Goal: Information Seeking & Learning: Learn about a topic

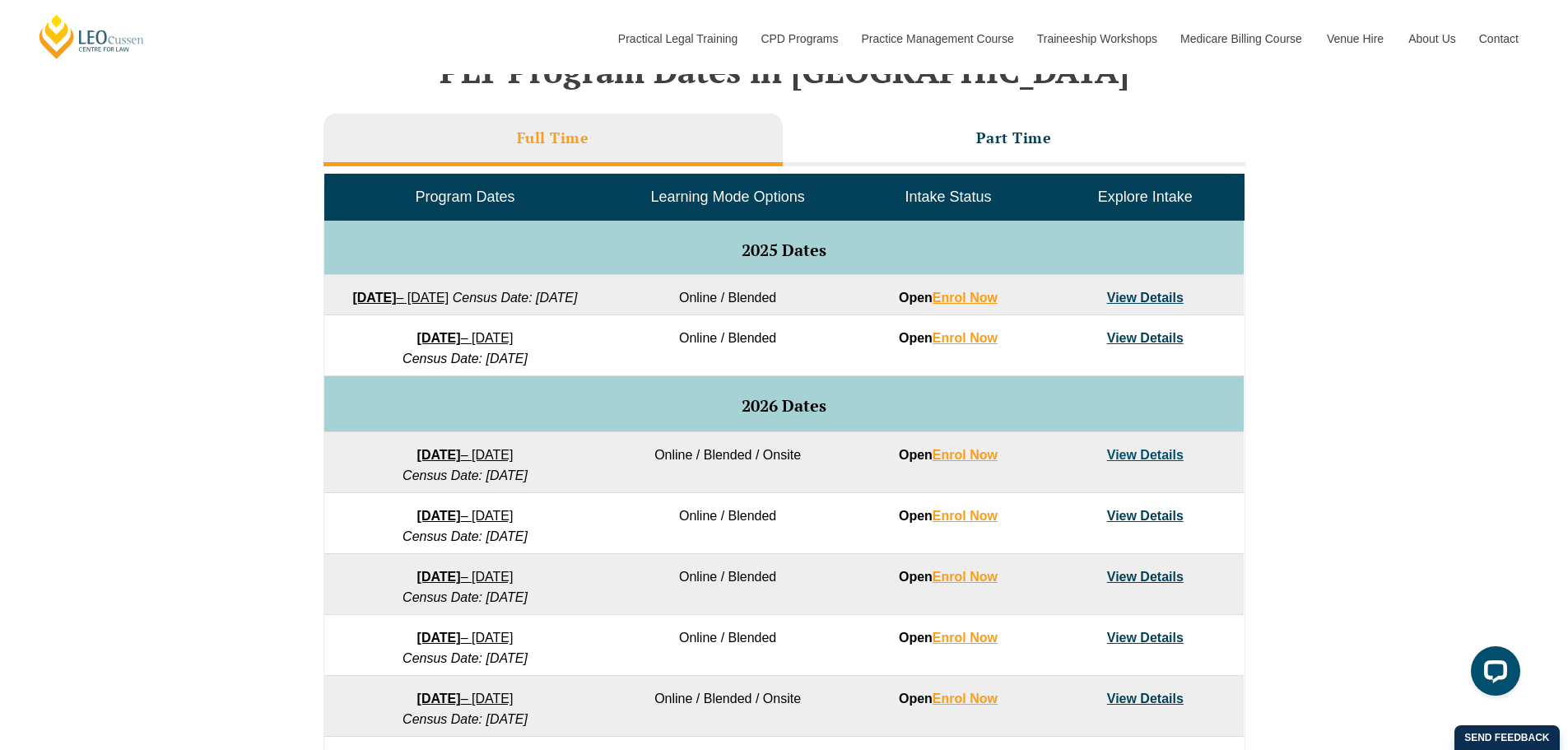
scroll to position [741, 0]
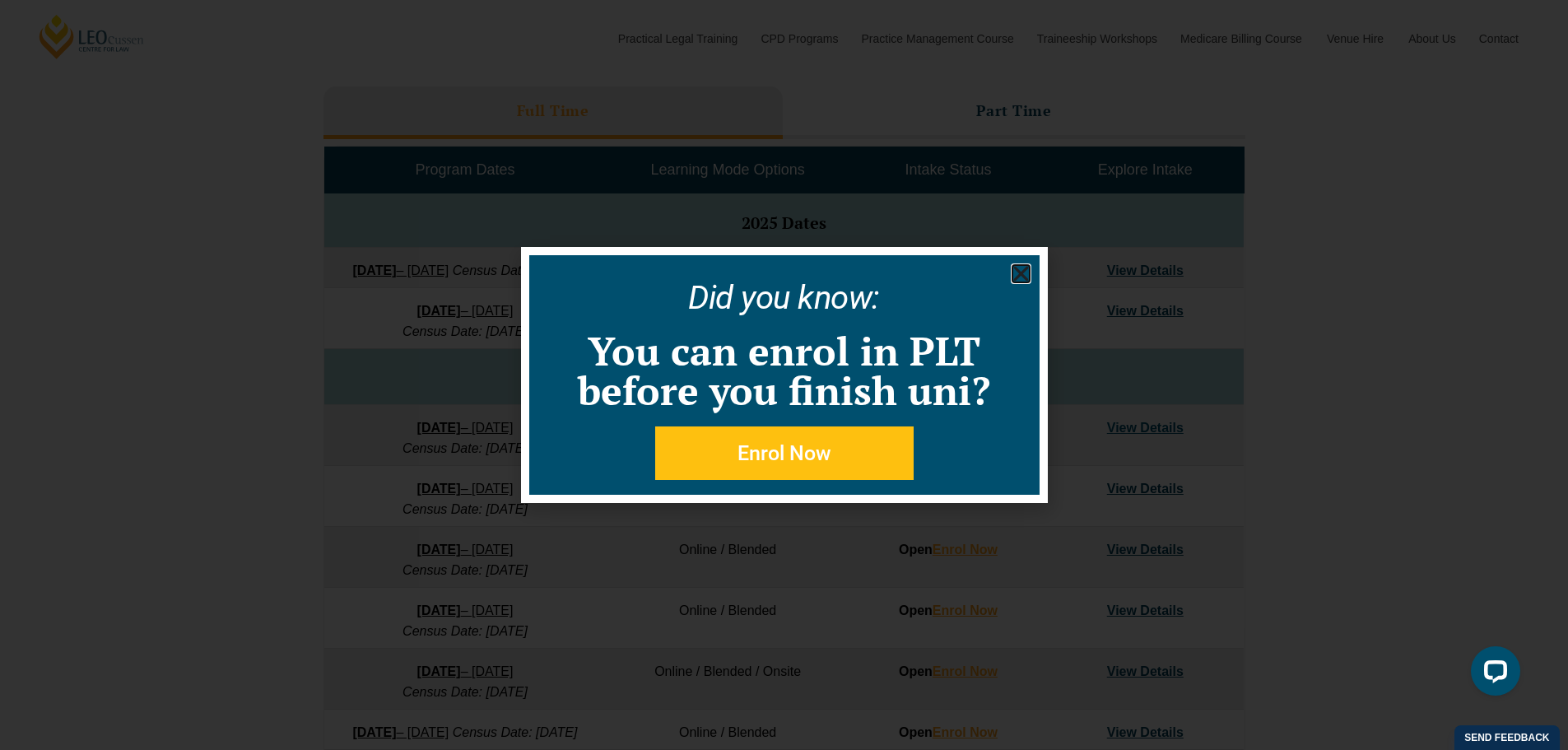
click at [1015, 277] on use "Close" at bounding box center [1020, 275] width 15 height 15
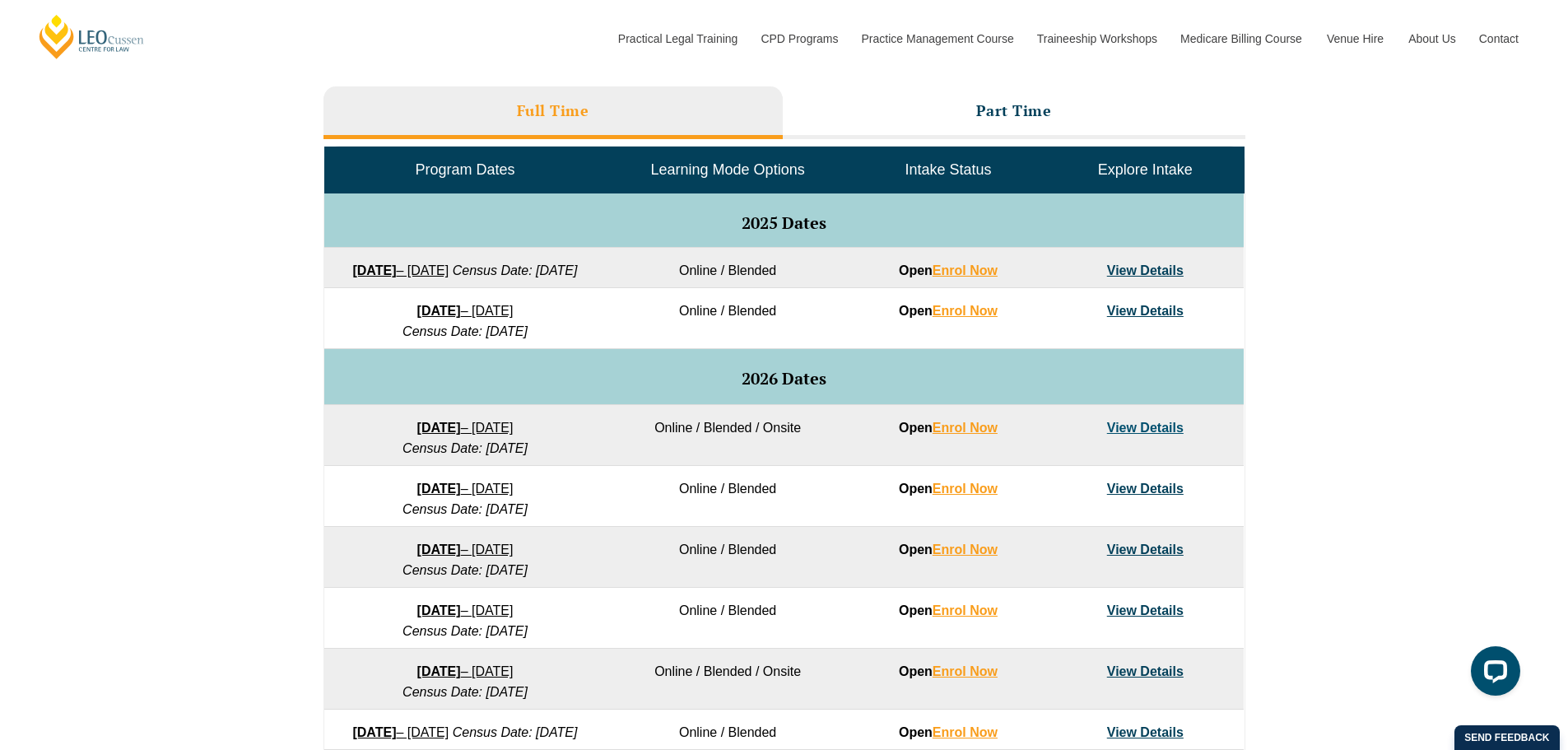
click at [1146, 317] on link "View Details" at bounding box center [1144, 311] width 76 height 14
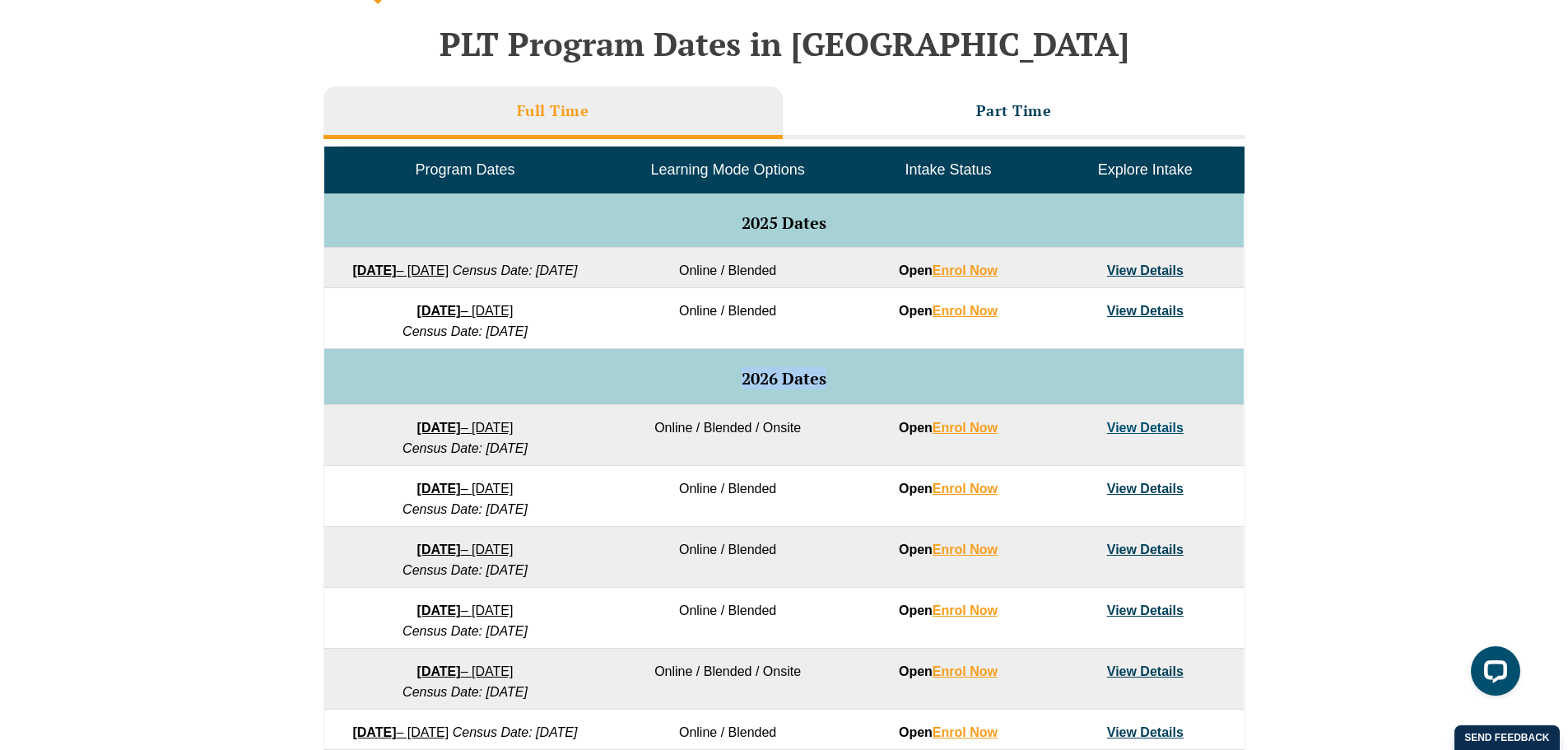
drag, startPoint x: 756, startPoint y: 397, endPoint x: 846, endPoint y: 399, distance: 90.0
click at [846, 388] on h5 "2026 Dates" at bounding box center [784, 378] width 902 height 18
click at [775, 389] on span "2026 Dates" at bounding box center [784, 378] width 85 height 23
drag, startPoint x: 734, startPoint y: 395, endPoint x: 826, endPoint y: 397, distance: 92.0
click at [826, 388] on h5 "2026 Dates" at bounding box center [784, 378] width 902 height 18
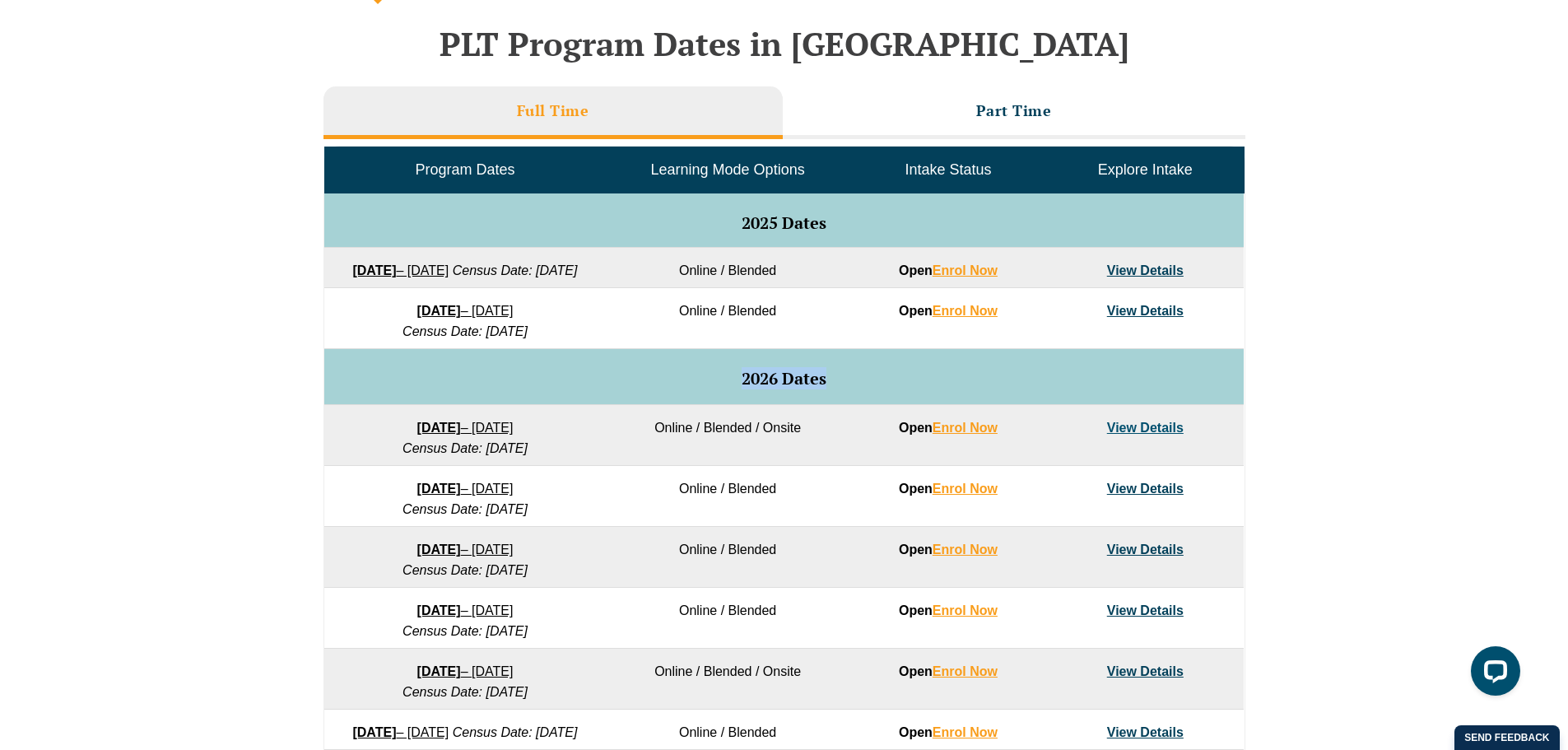
click at [779, 389] on span "2026 Dates" at bounding box center [784, 378] width 85 height 23
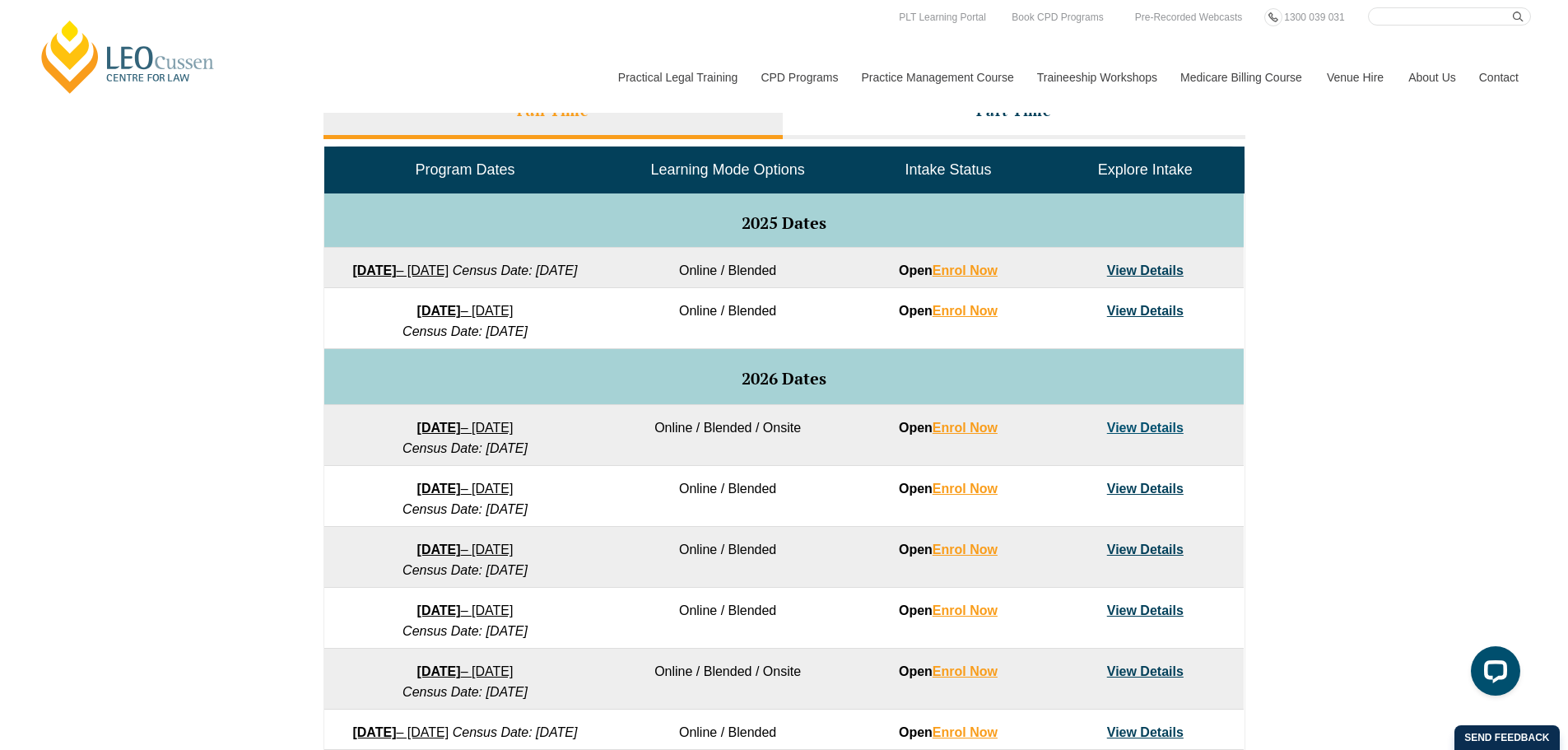
drag, startPoint x: 1127, startPoint y: 275, endPoint x: 1128, endPoint y: 263, distance: 12.0
drag, startPoint x: 1128, startPoint y: 263, endPoint x: 1077, endPoint y: 283, distance: 54.8
click at [1074, 282] on td "View Details" at bounding box center [1145, 268] width 197 height 40
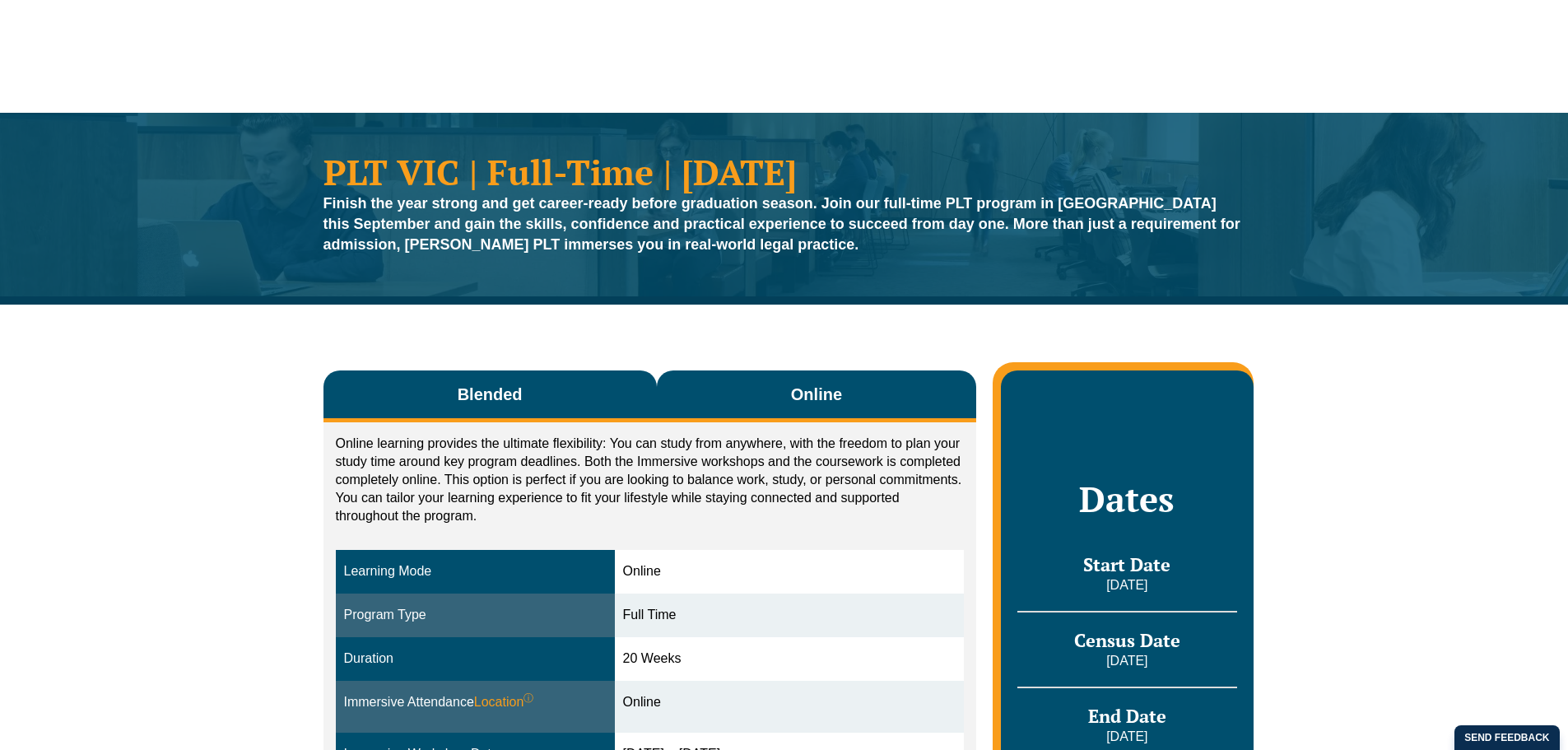
click at [572, 383] on button "Blended" at bounding box center [490, 396] width 333 height 52
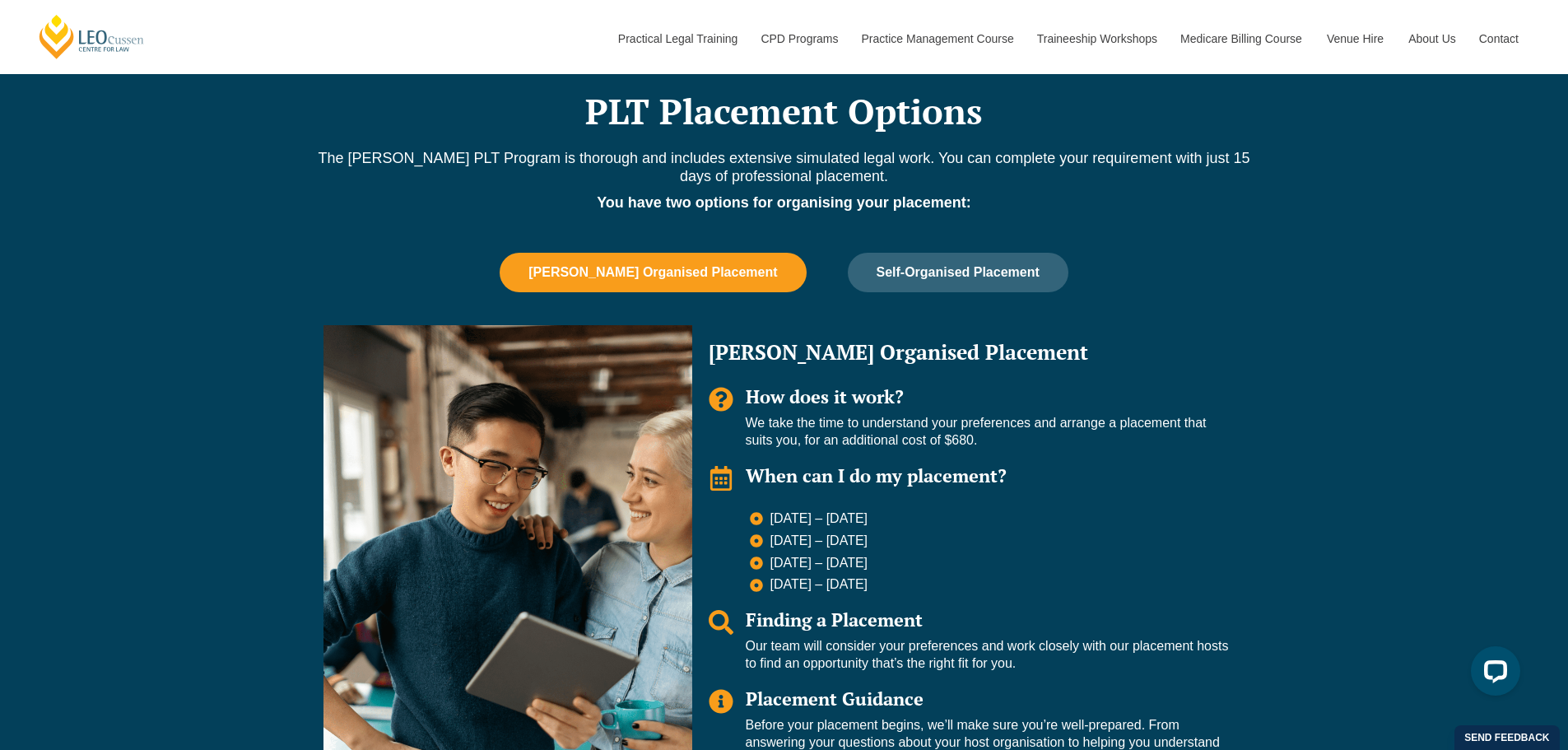
scroll to position [1070, 0]
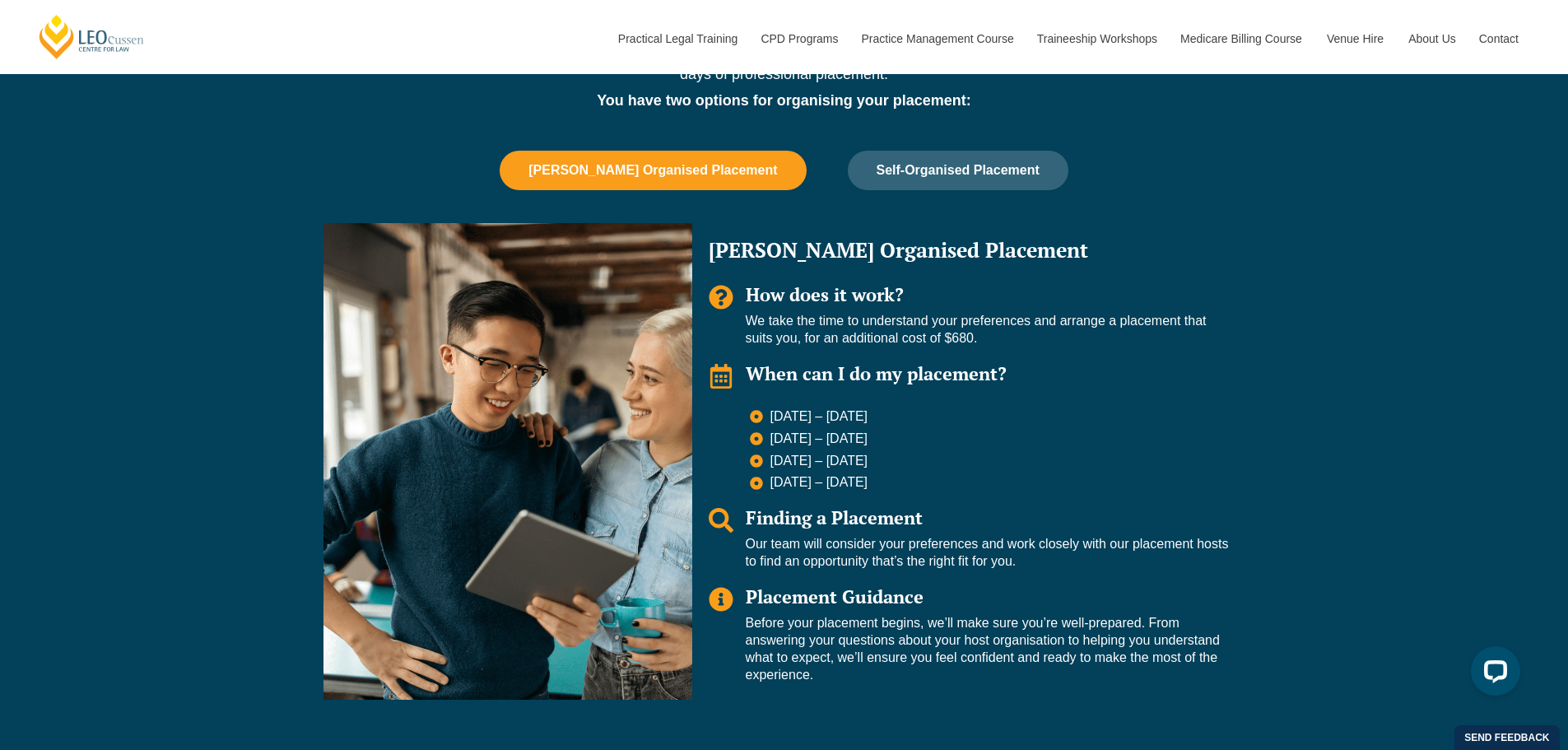
drag, startPoint x: 773, startPoint y: 414, endPoint x: 938, endPoint y: 489, distance: 181.2
click at [938, 489] on ul "23 Feb – 16 March 2026 11 May – 29 May 2026 6 July – 24 July 2026 24 Aug – 11 S…" at bounding box center [990, 449] width 479 height 83
click at [938, 489] on li "[DATE] – [DATE]" at bounding box center [990, 482] width 479 height 18
drag, startPoint x: 794, startPoint y: 415, endPoint x: 917, endPoint y: 421, distance: 123.1
click at [917, 421] on li "23 Feb – 16 March 2026" at bounding box center [990, 419] width 479 height 20
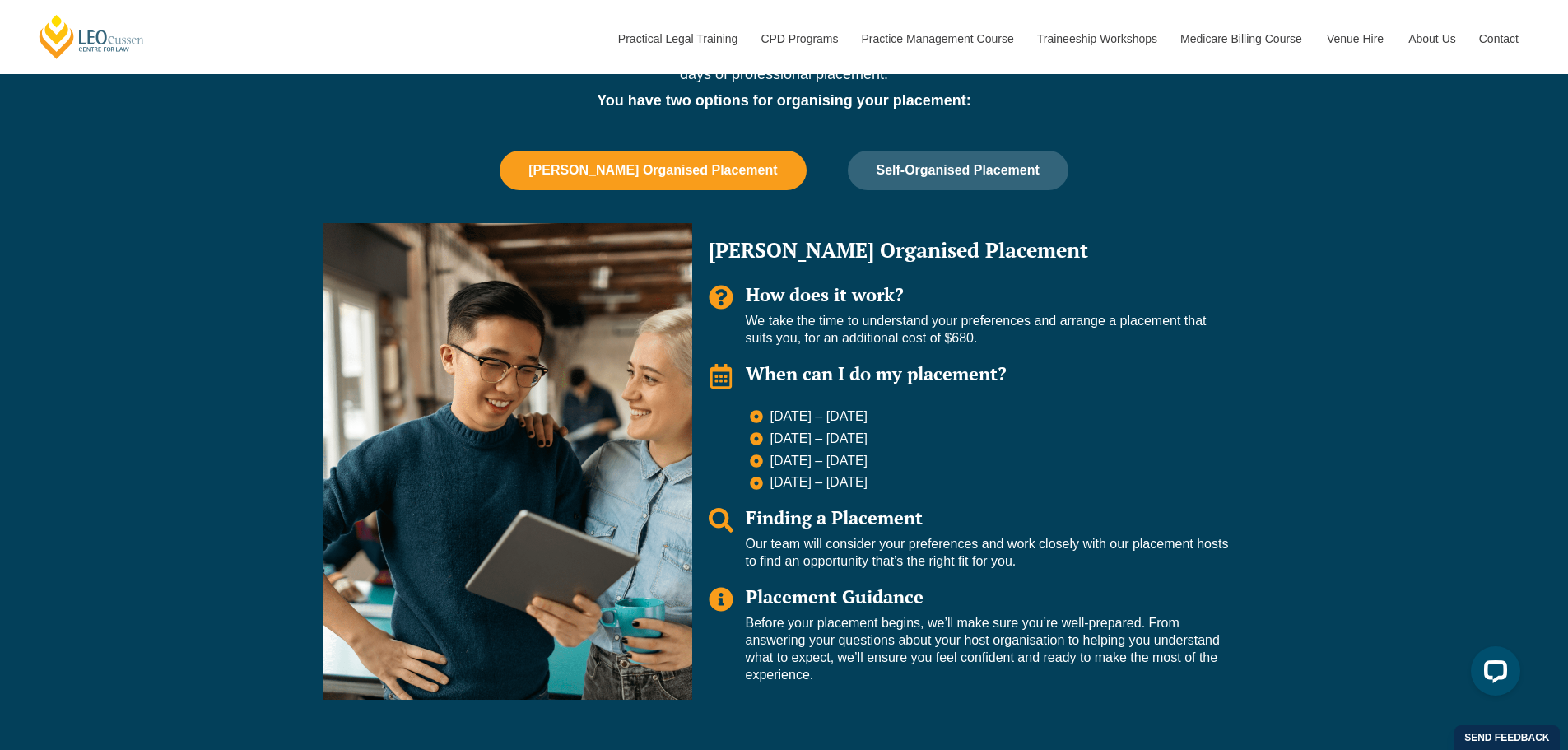
click at [917, 421] on li "23 Feb – 16 March 2026" at bounding box center [990, 419] width 479 height 20
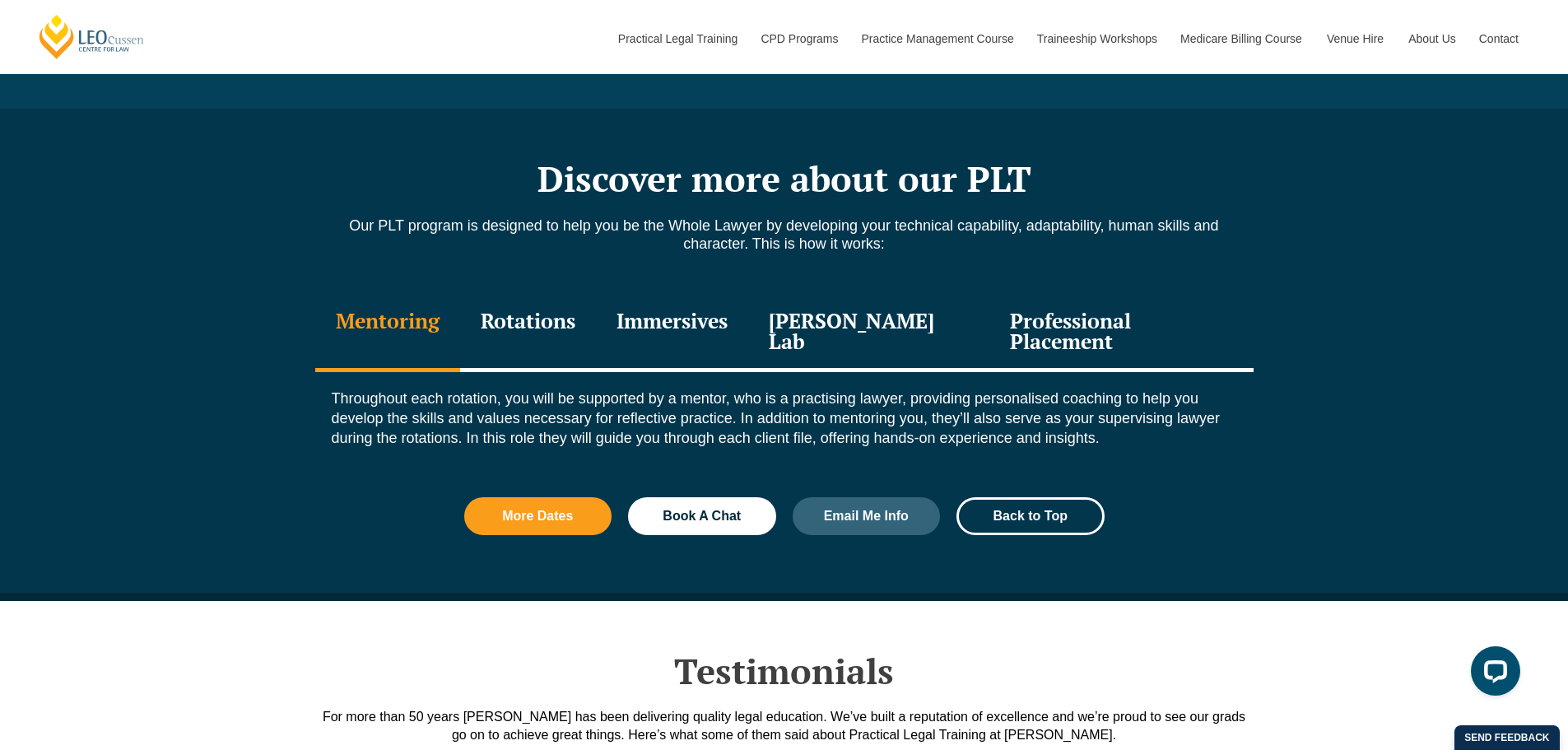
scroll to position [1893, 0]
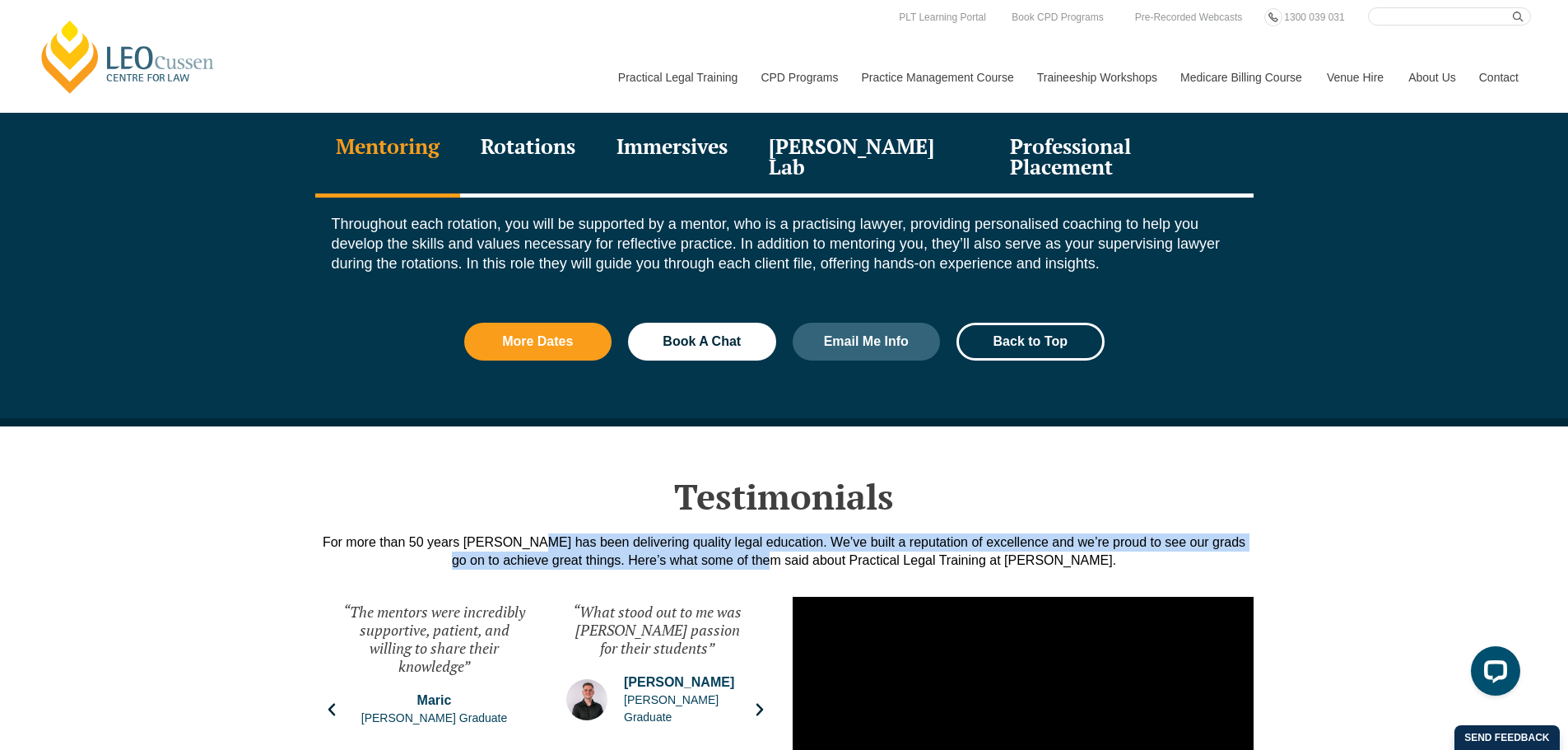
drag, startPoint x: 517, startPoint y: 522, endPoint x: 778, endPoint y: 542, distance: 261.8
click at [778, 542] on div "For more than 50 years Leo Cussen has been delivering quality legal education. …" at bounding box center [784, 551] width 938 height 36
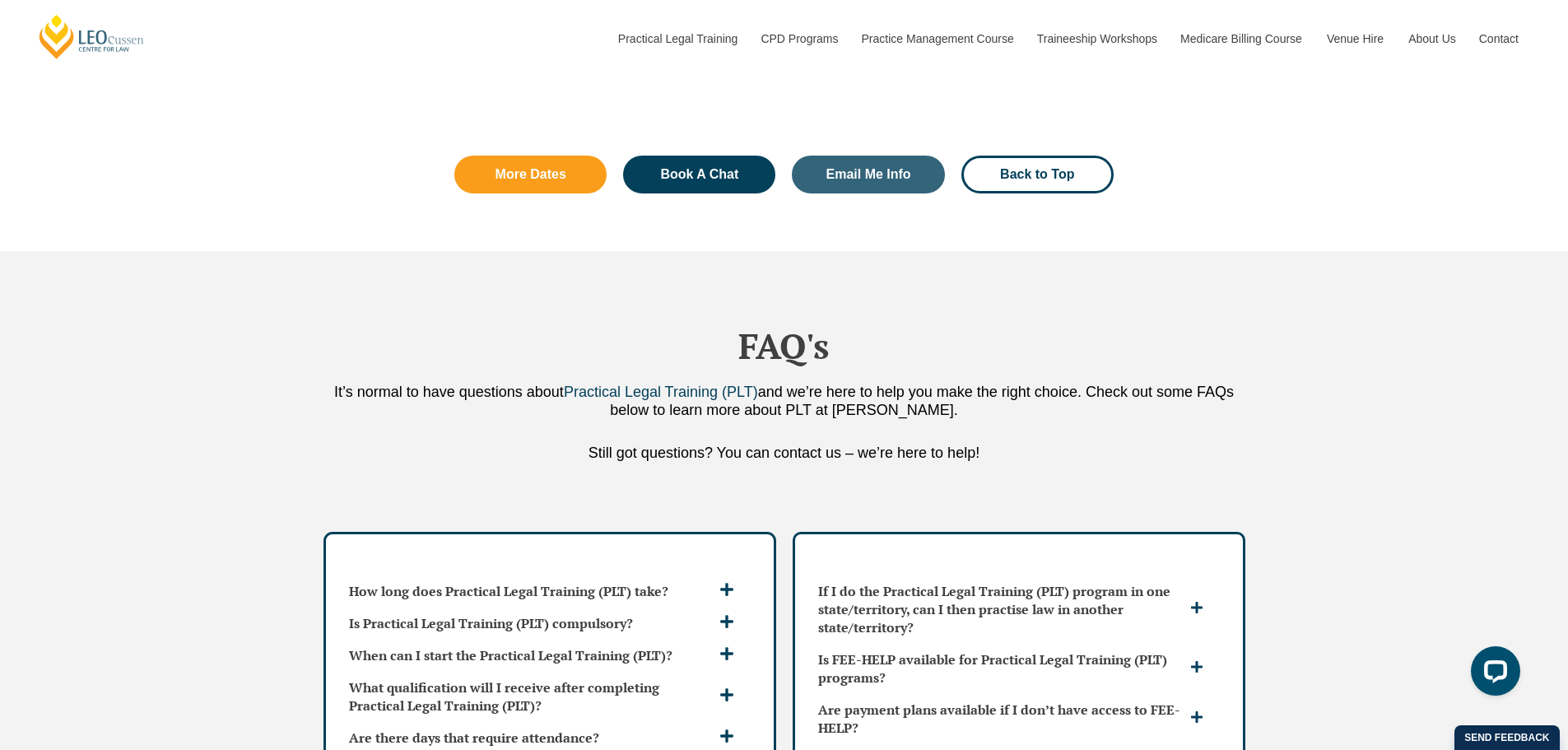
scroll to position [4279, 0]
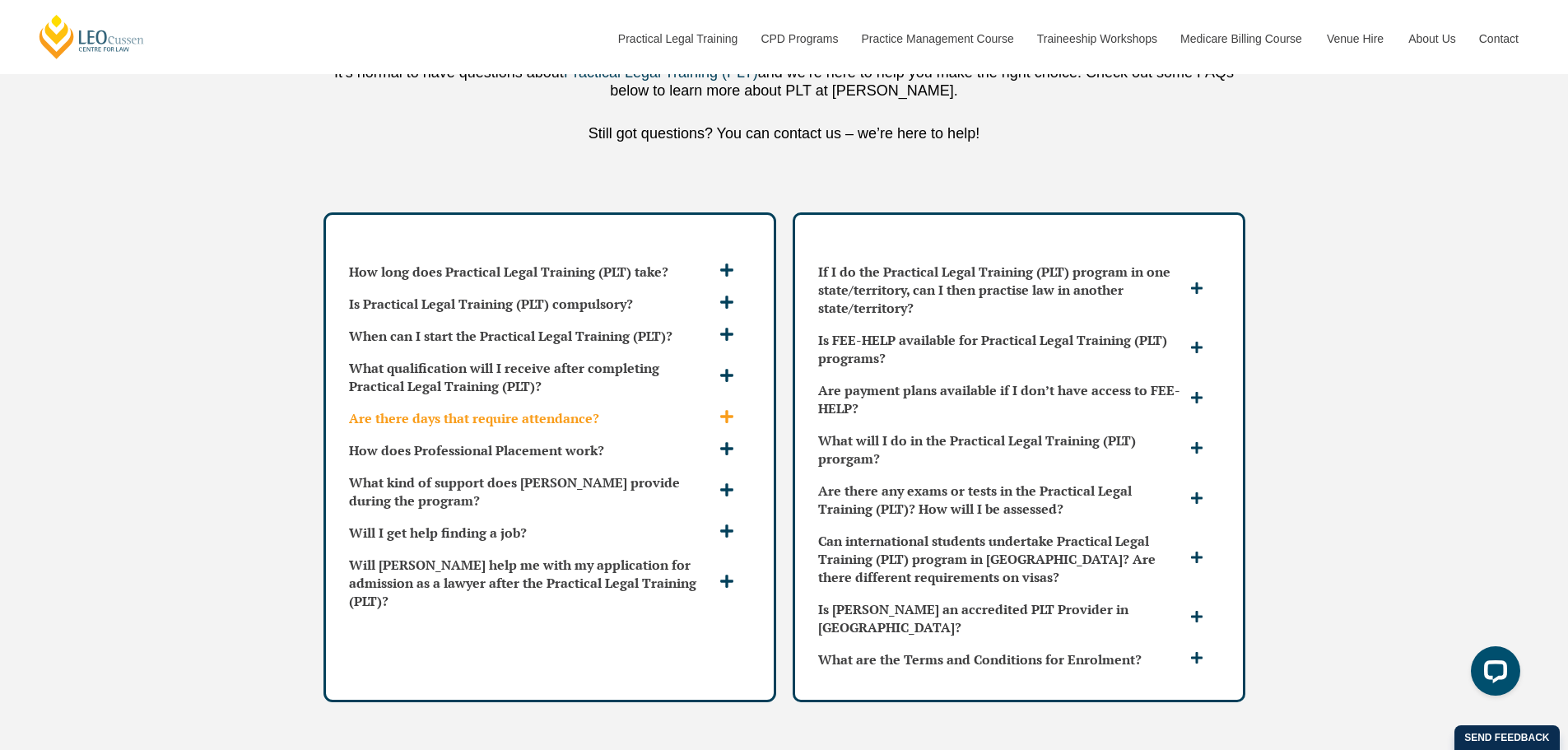
click at [573, 409] on h3 "Are there days that require attendance?" at bounding box center [532, 419] width 366 height 18
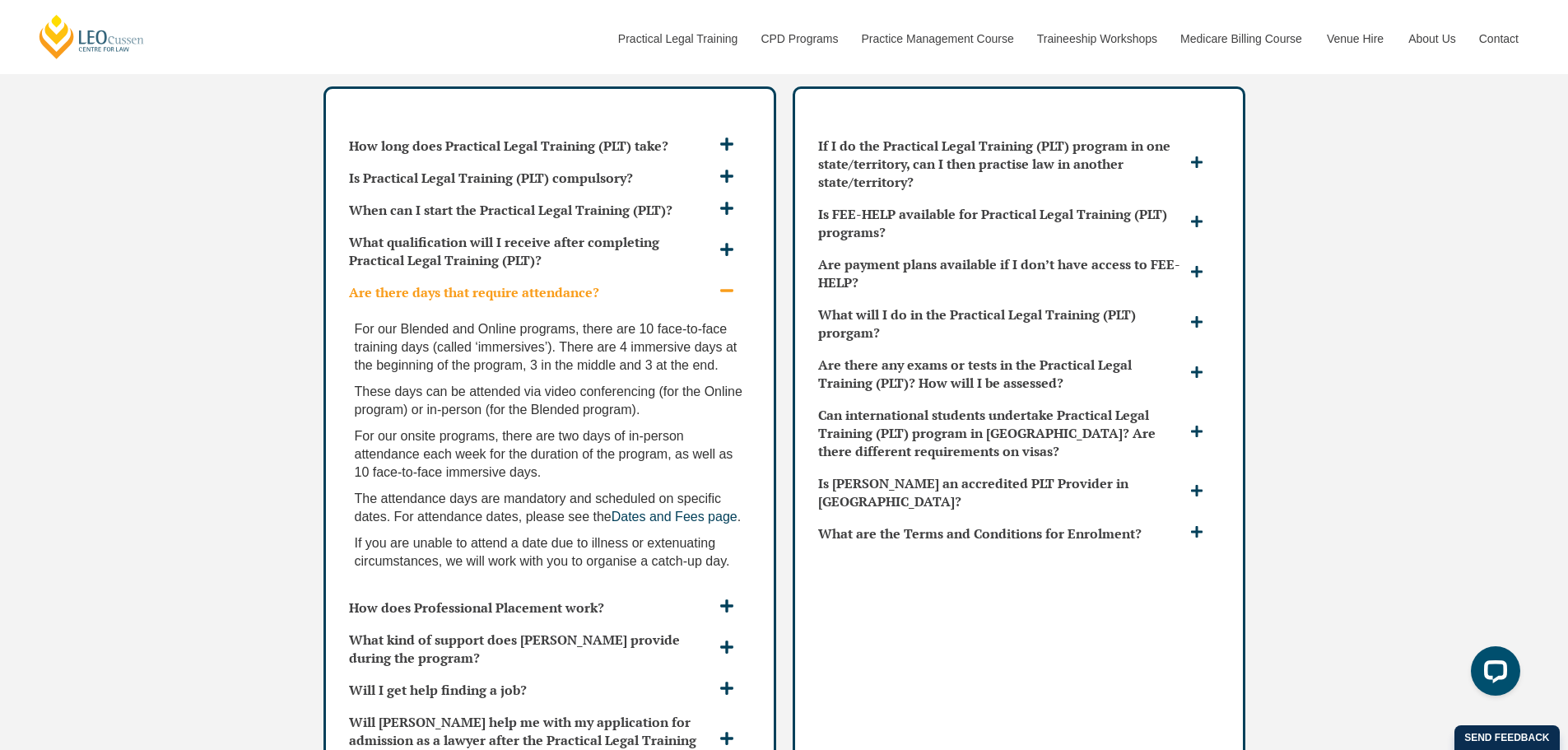
scroll to position [4444, 0]
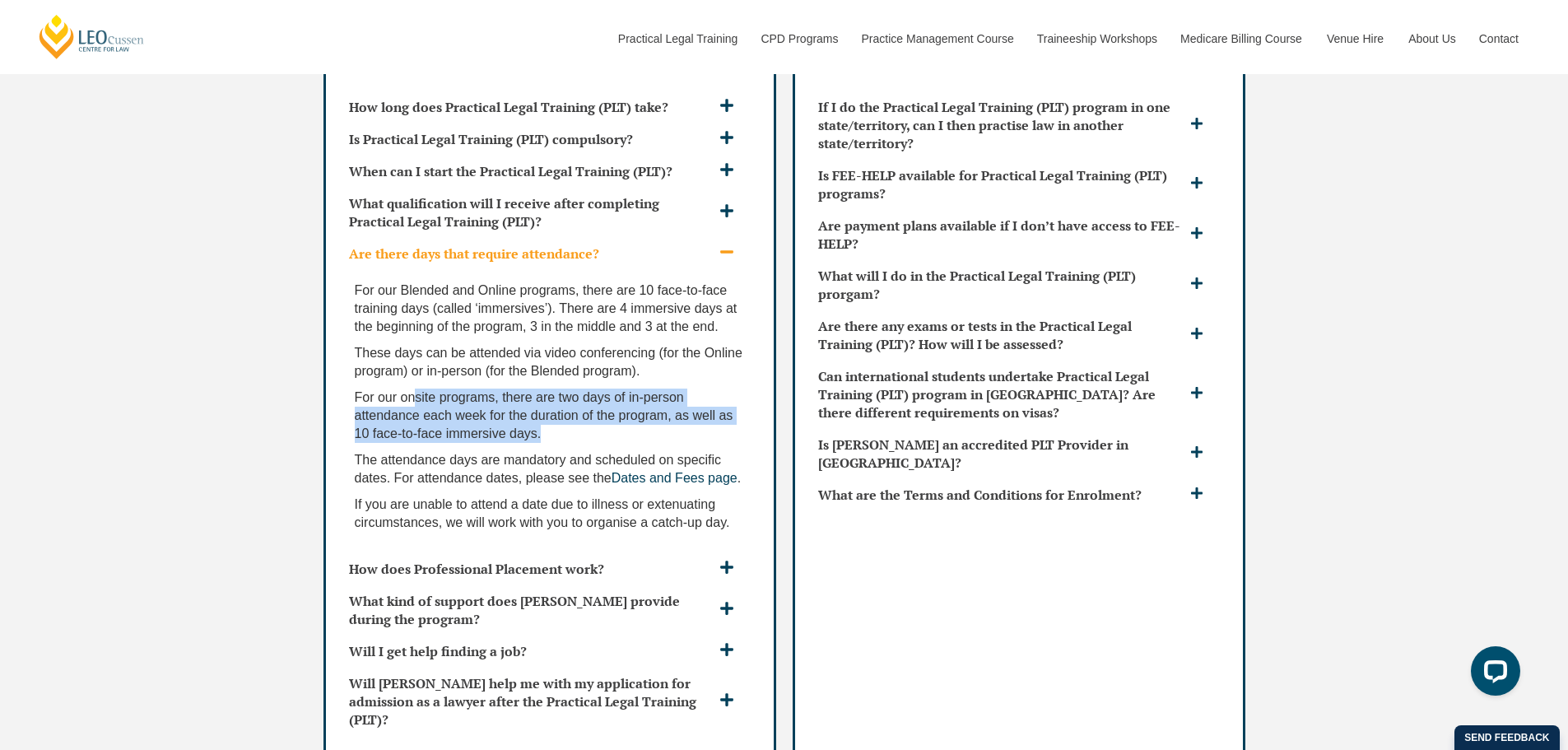
drag, startPoint x: 414, startPoint y: 363, endPoint x: 561, endPoint y: 398, distance: 151.1
click at [561, 398] on p "For our onsite programs, there are two days of in-person attendance each week f…" at bounding box center [550, 415] width 390 height 54
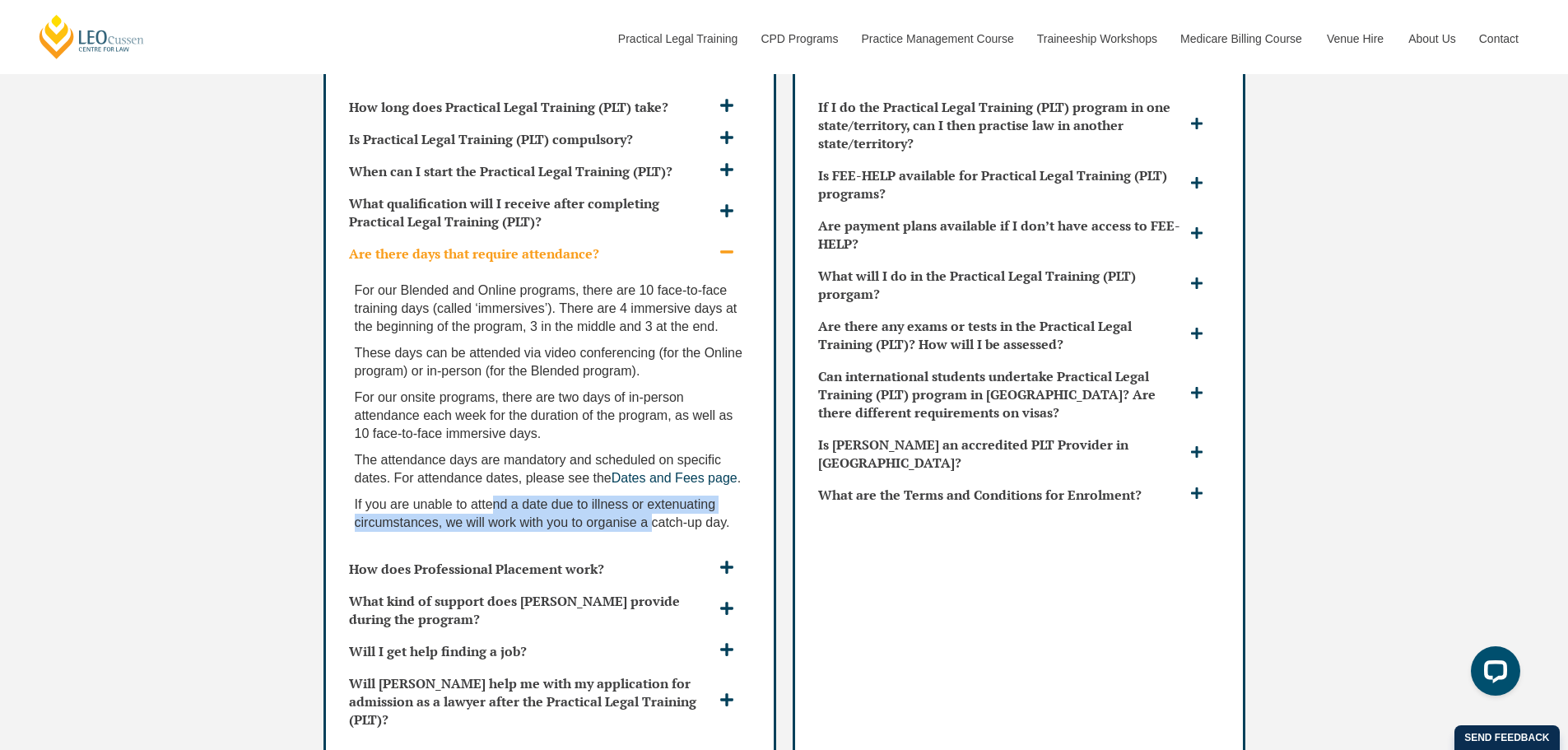
drag, startPoint x: 495, startPoint y: 488, endPoint x: 650, endPoint y: 506, distance: 156.0
click at [650, 506] on span "If you are unable to attend a date due to illness or extenuating circumstances,…" at bounding box center [542, 513] width 375 height 32
drag, startPoint x: 352, startPoint y: 494, endPoint x: 736, endPoint y: 516, distance: 384.6
click at [736, 516] on div "For our Blended and Online programs, there are 10 face-to-face training days (c…" at bounding box center [549, 410] width 414 height 283
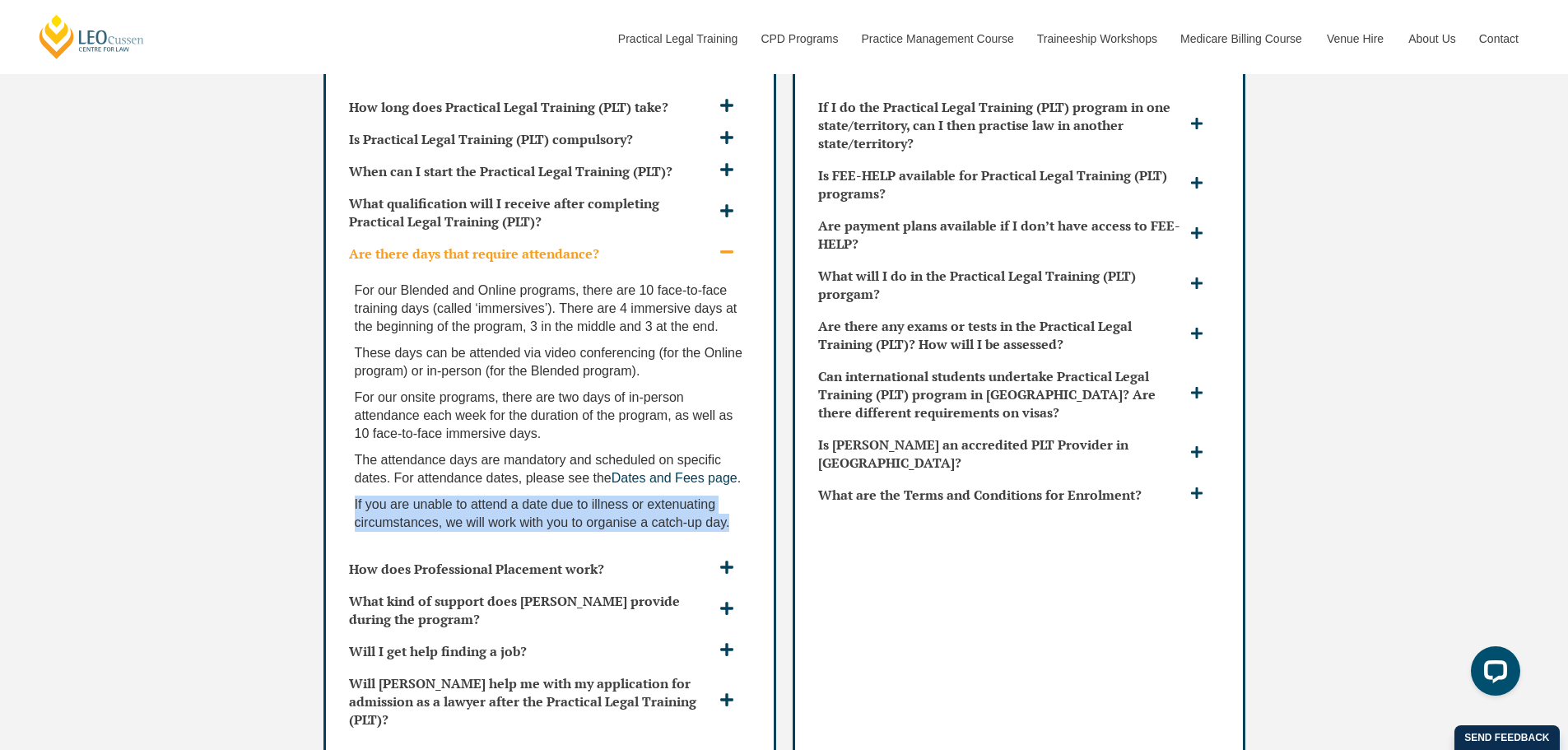
click at [736, 514] on p "If you are unable to attend a date due to illness or extenuating circumstances,…" at bounding box center [550, 513] width 390 height 36
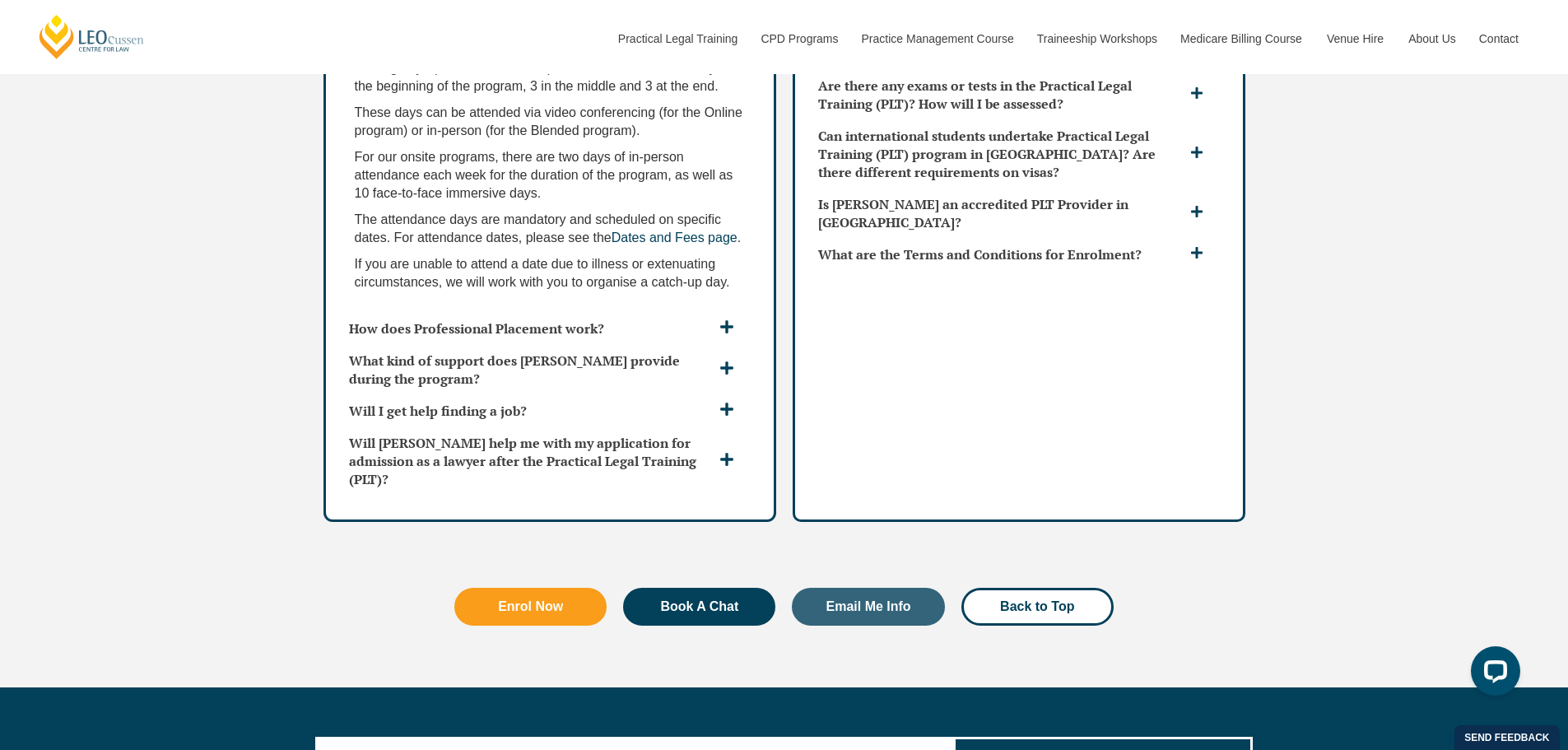
scroll to position [4691, 0]
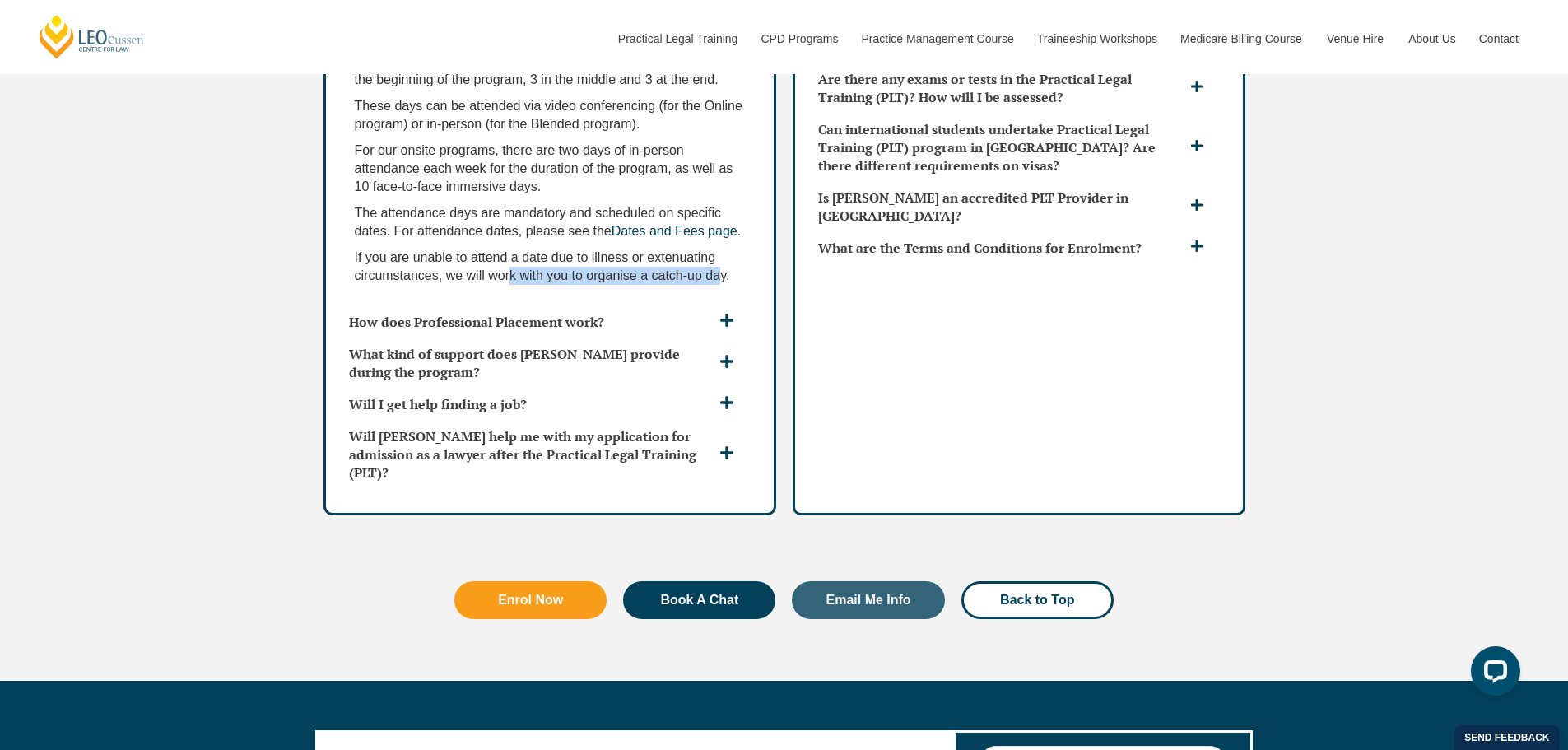
drag, startPoint x: 514, startPoint y: 257, endPoint x: 722, endPoint y: 260, distance: 208.0
click at [722, 260] on span "If you are unable to attend a date due to illness or extenuating circumstances,…" at bounding box center [542, 266] width 375 height 32
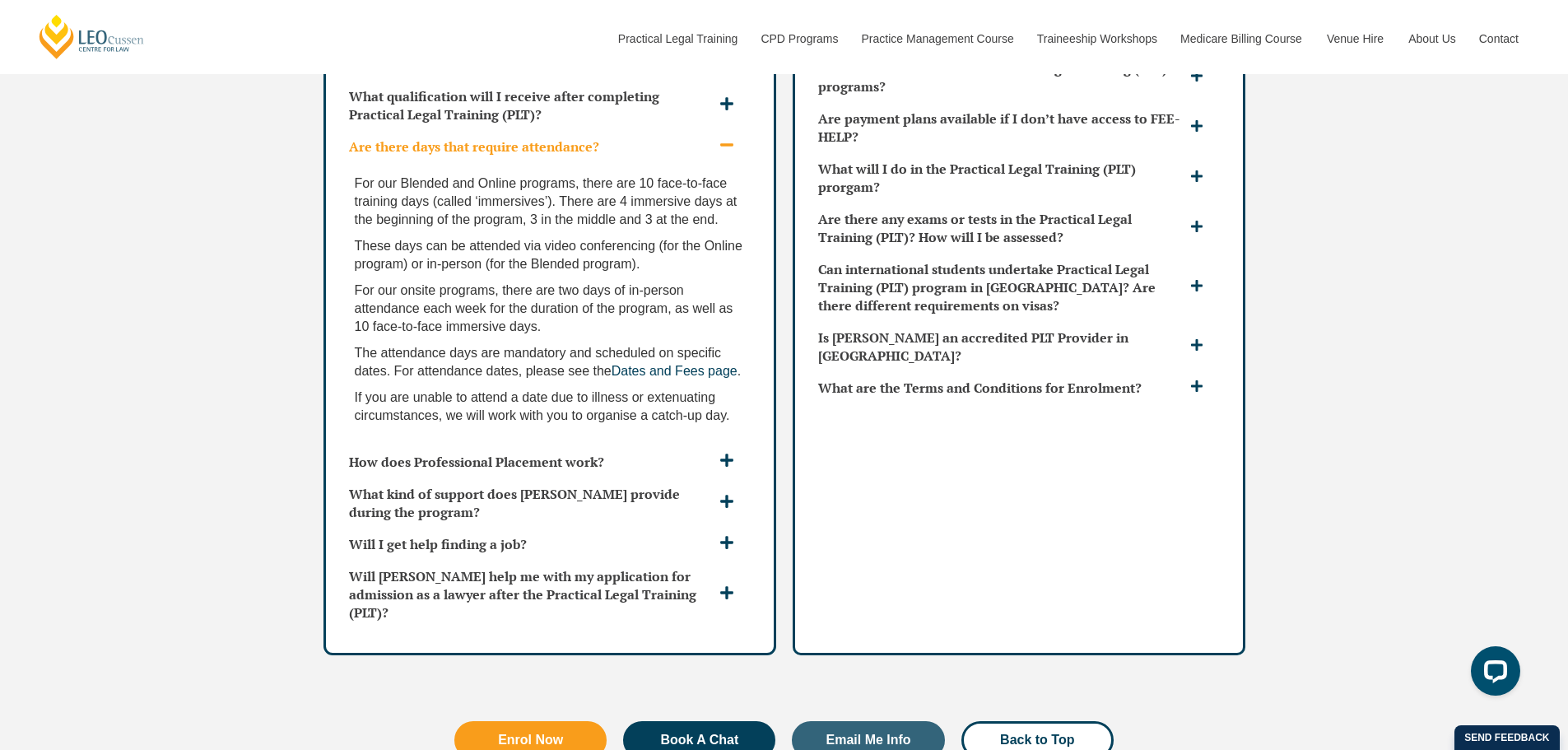
scroll to position [4362, 0]
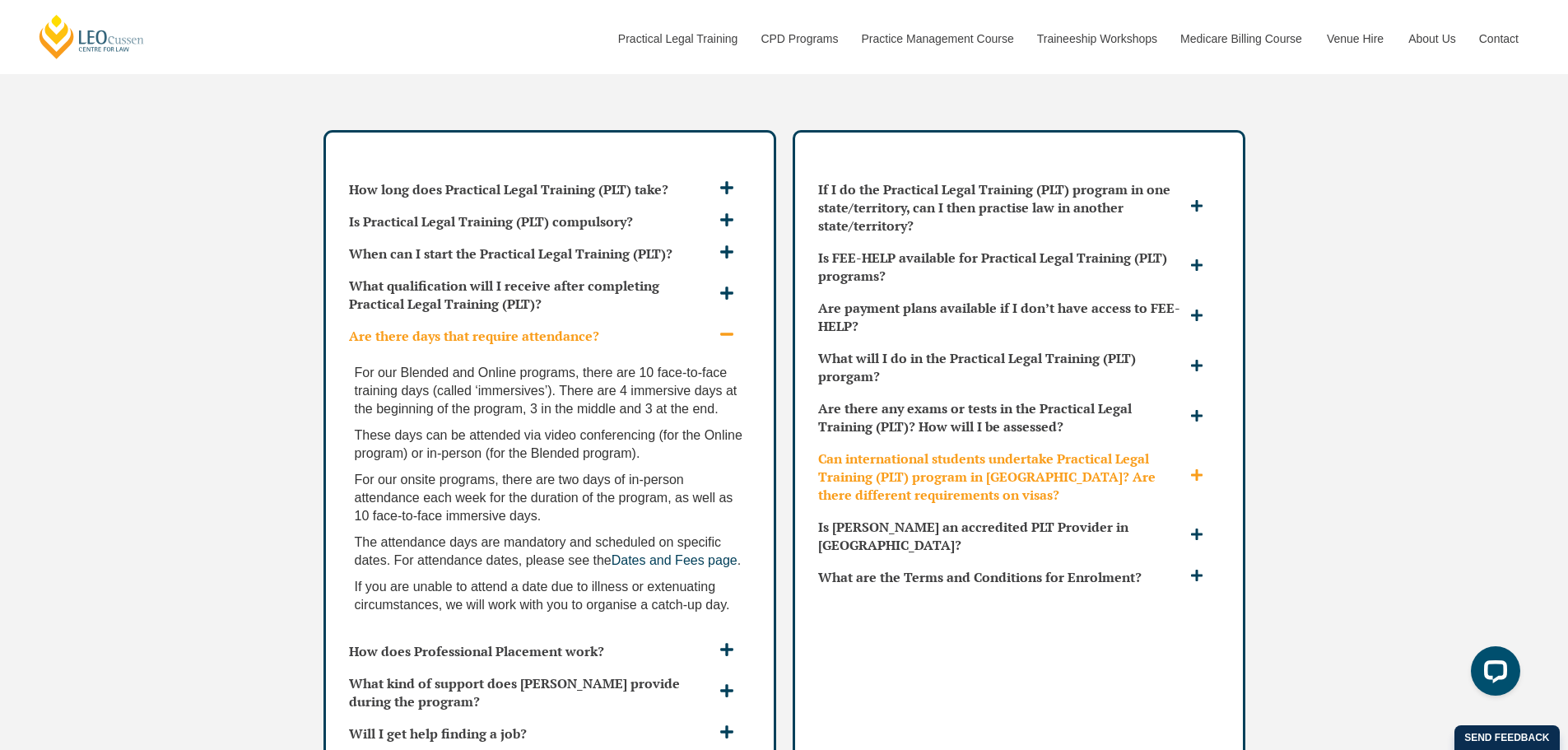
click at [866, 449] on h3 "Can international students undertake Practical Legal Training (PLT) program in …" at bounding box center [1001, 476] width 368 height 54
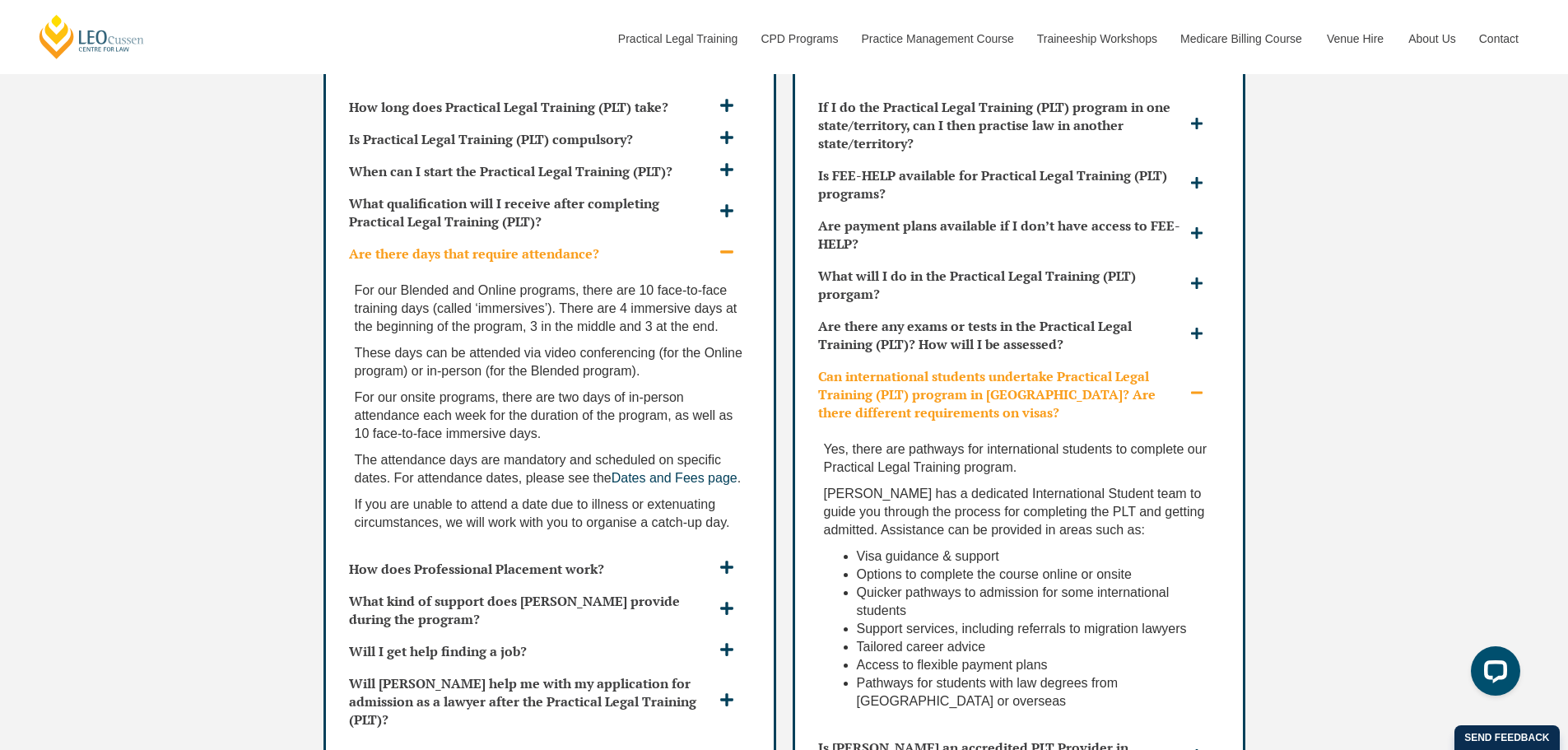
scroll to position [4526, 0]
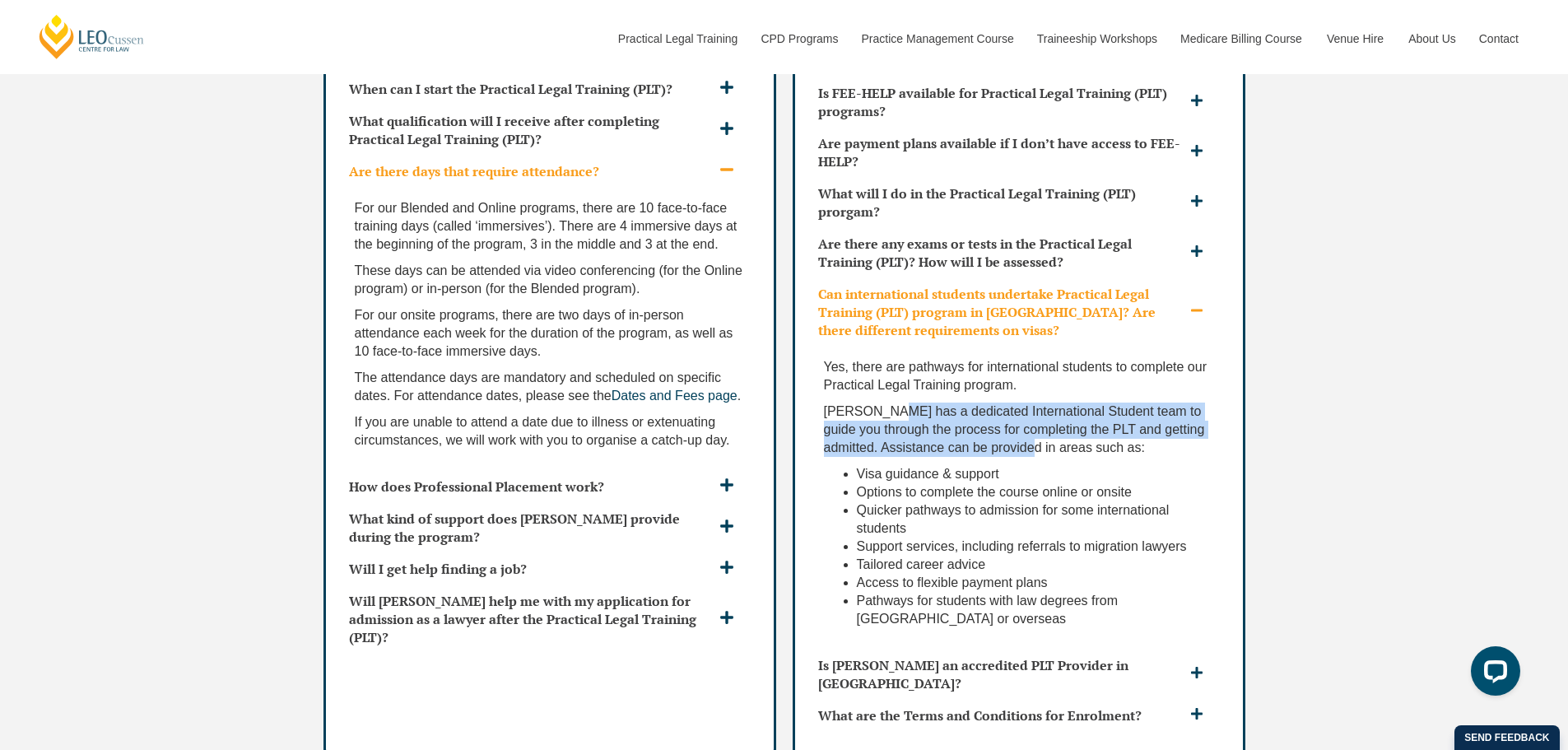
drag, startPoint x: 894, startPoint y: 380, endPoint x: 1048, endPoint y: 408, distance: 156.5
click at [1048, 408] on p "Leo Cussen has a dedicated International Student team to guide you through the …" at bounding box center [1019, 429] width 390 height 54
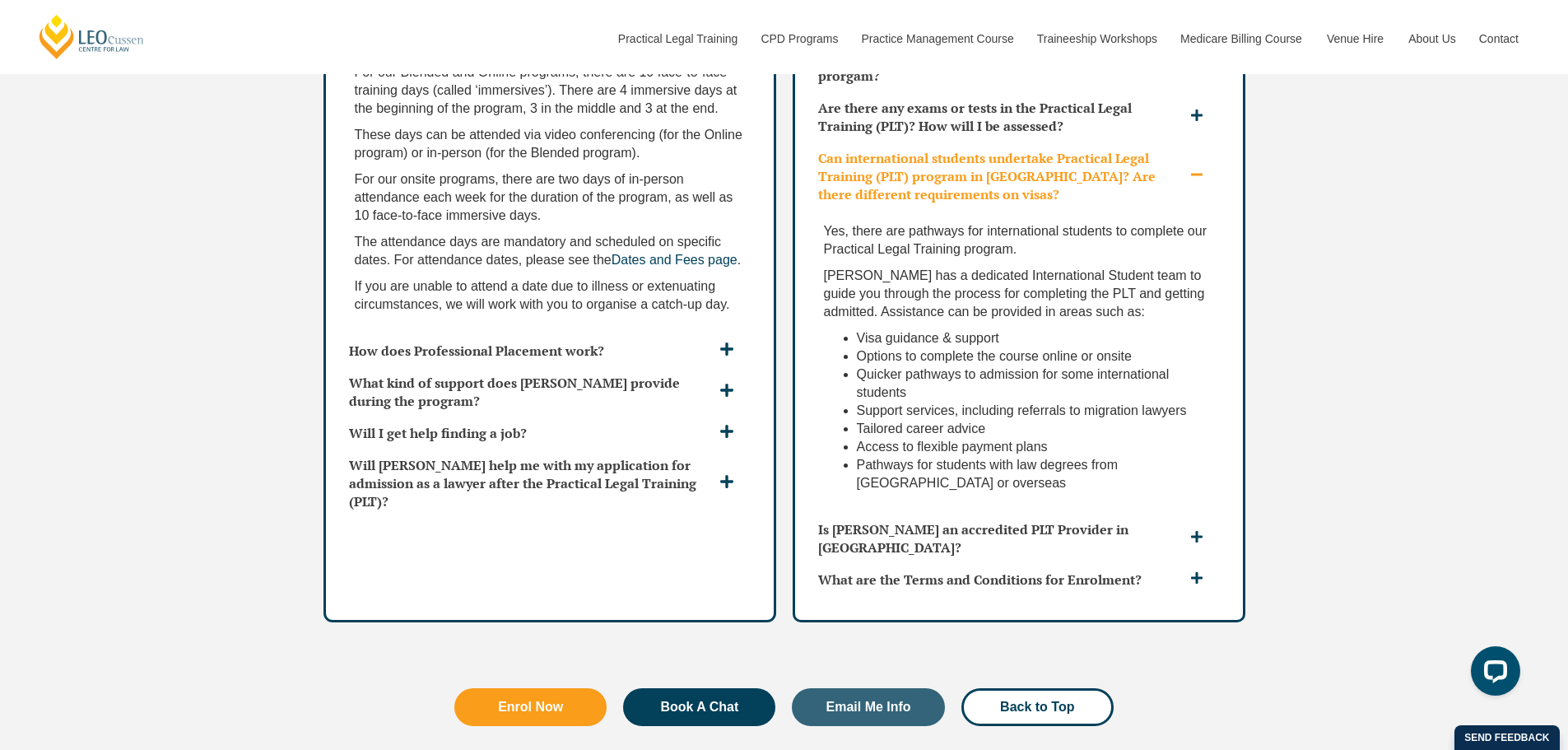
scroll to position [4691, 0]
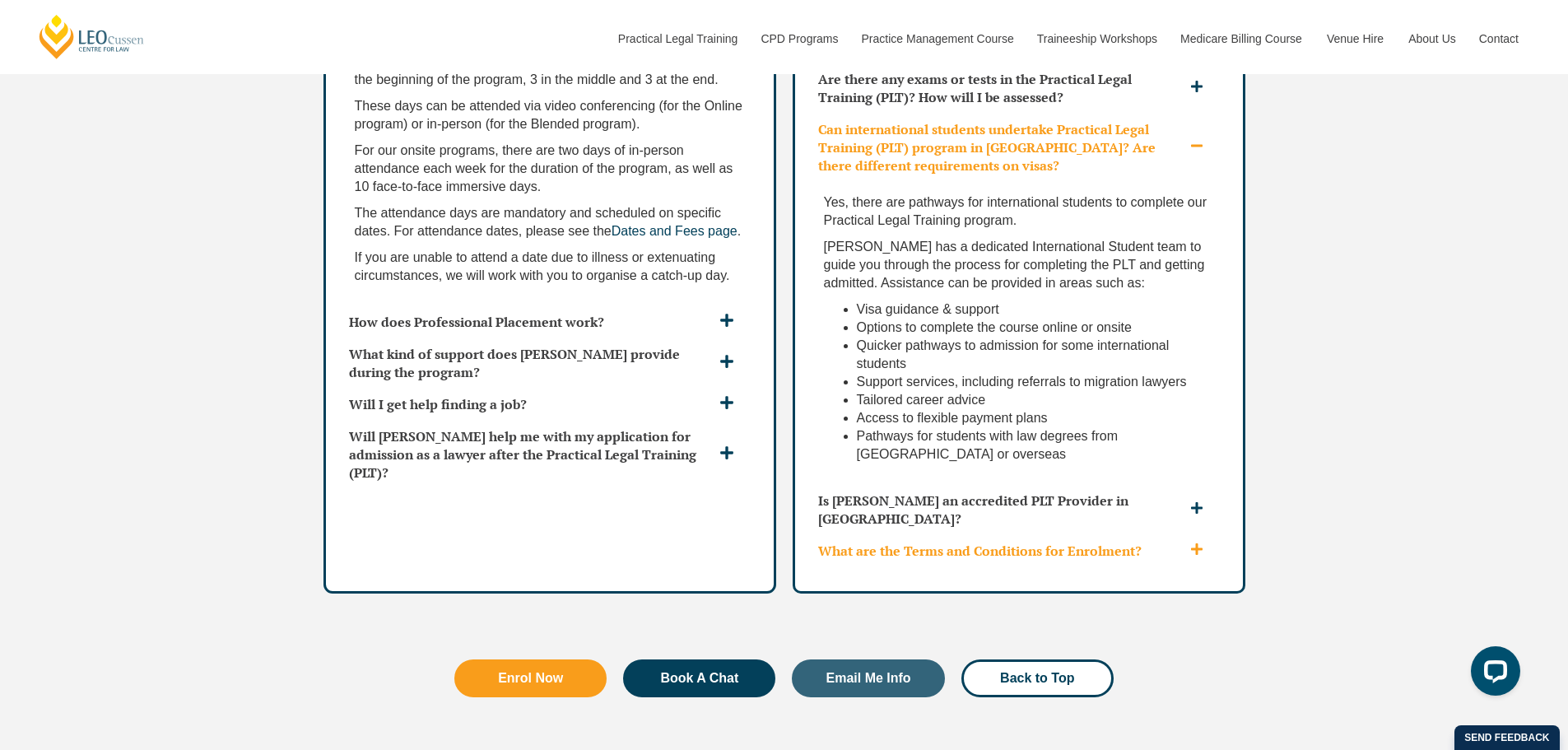
click at [1007, 542] on h3 "What are the Terms and Conditions for Enrolment?" at bounding box center [1001, 551] width 368 height 18
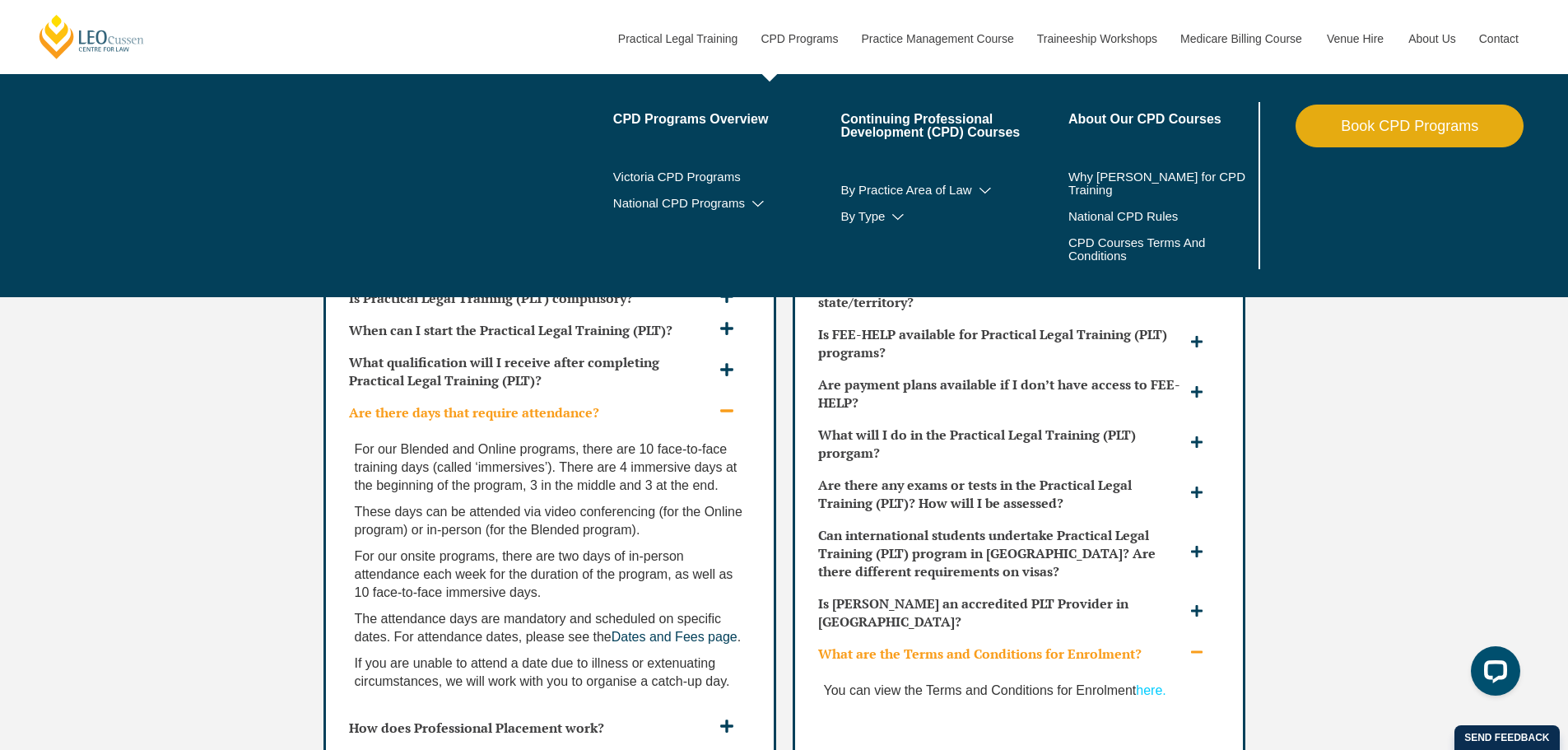
scroll to position [4279, 0]
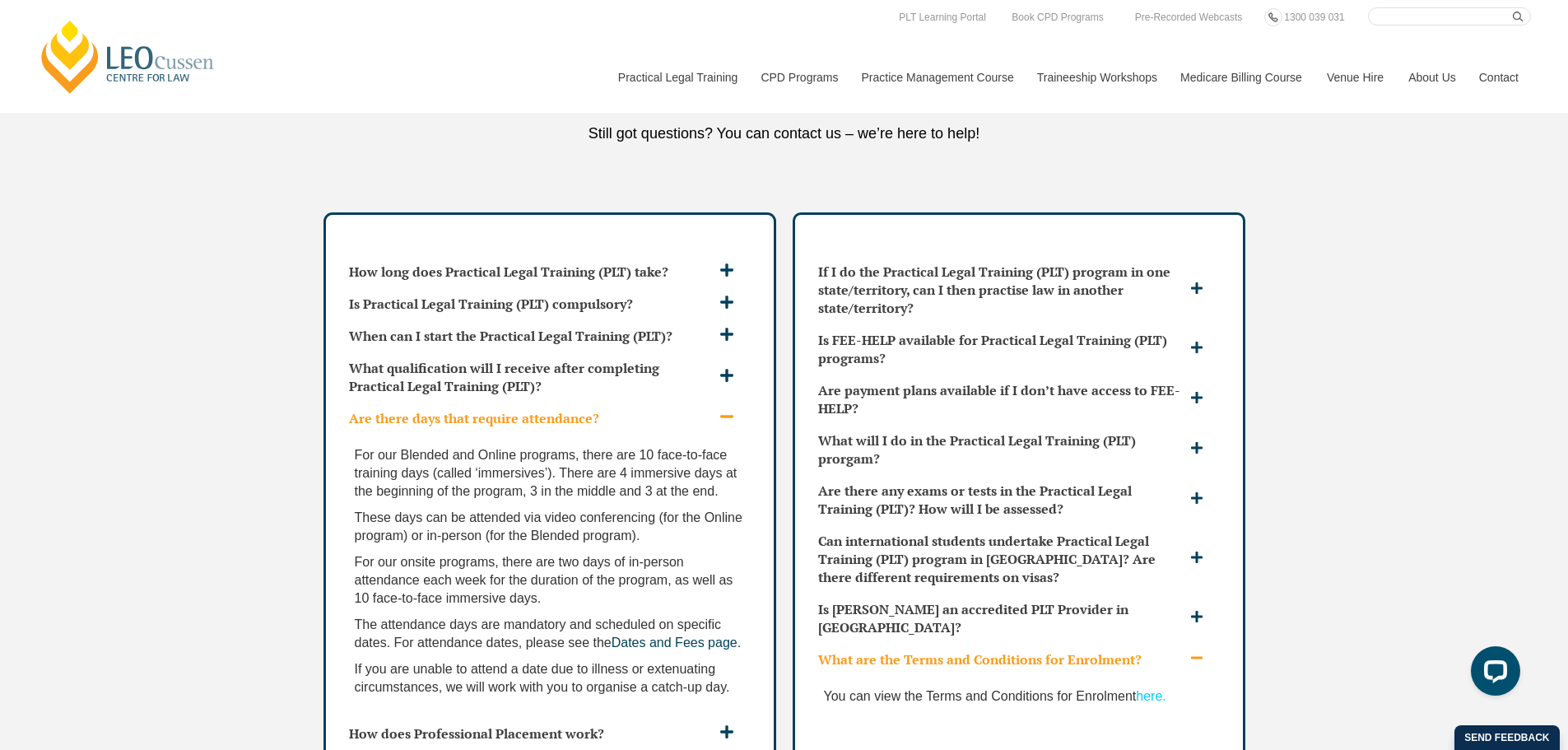
click at [730, 409] on icon at bounding box center [727, 417] width 15 height 15
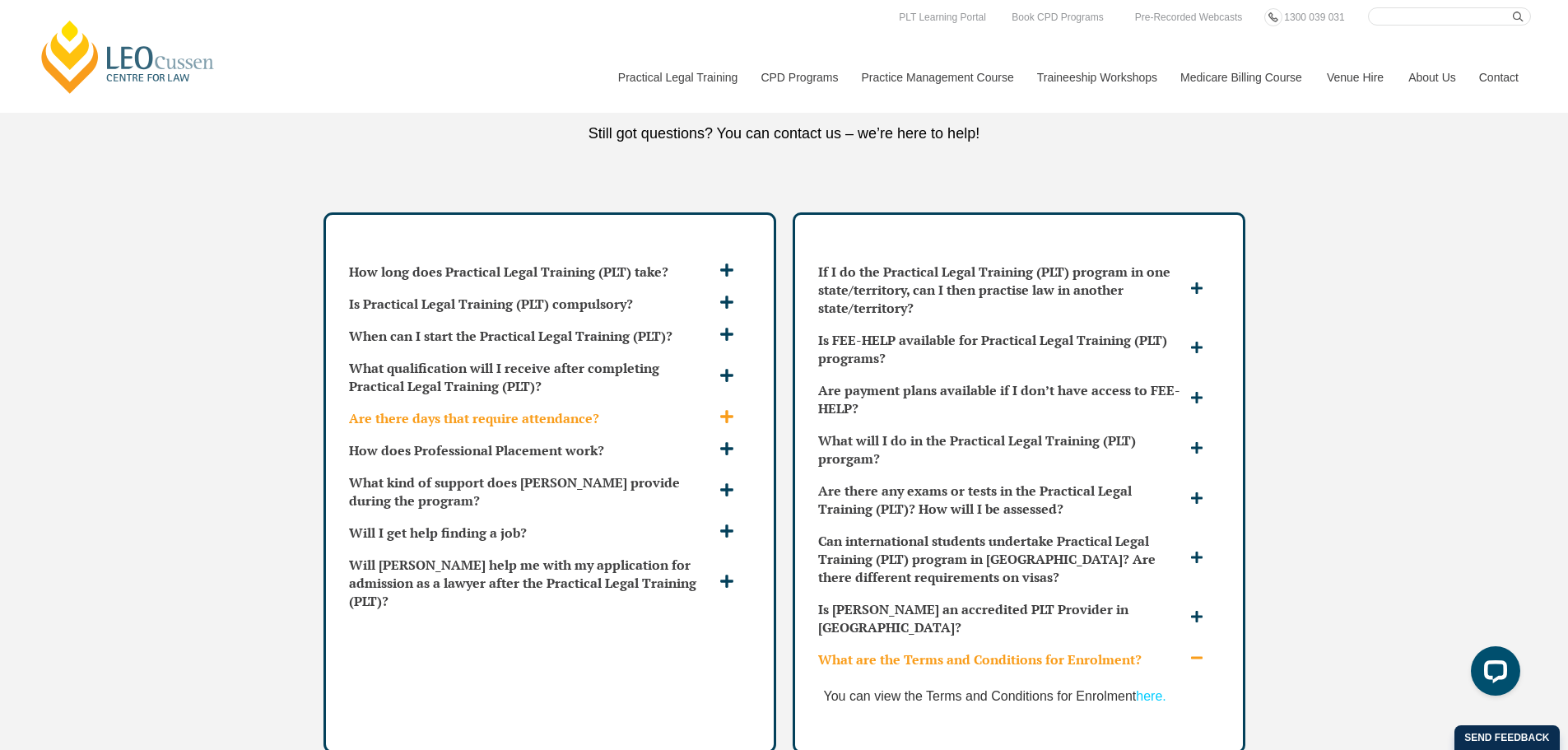
click at [730, 409] on icon at bounding box center [727, 417] width 15 height 15
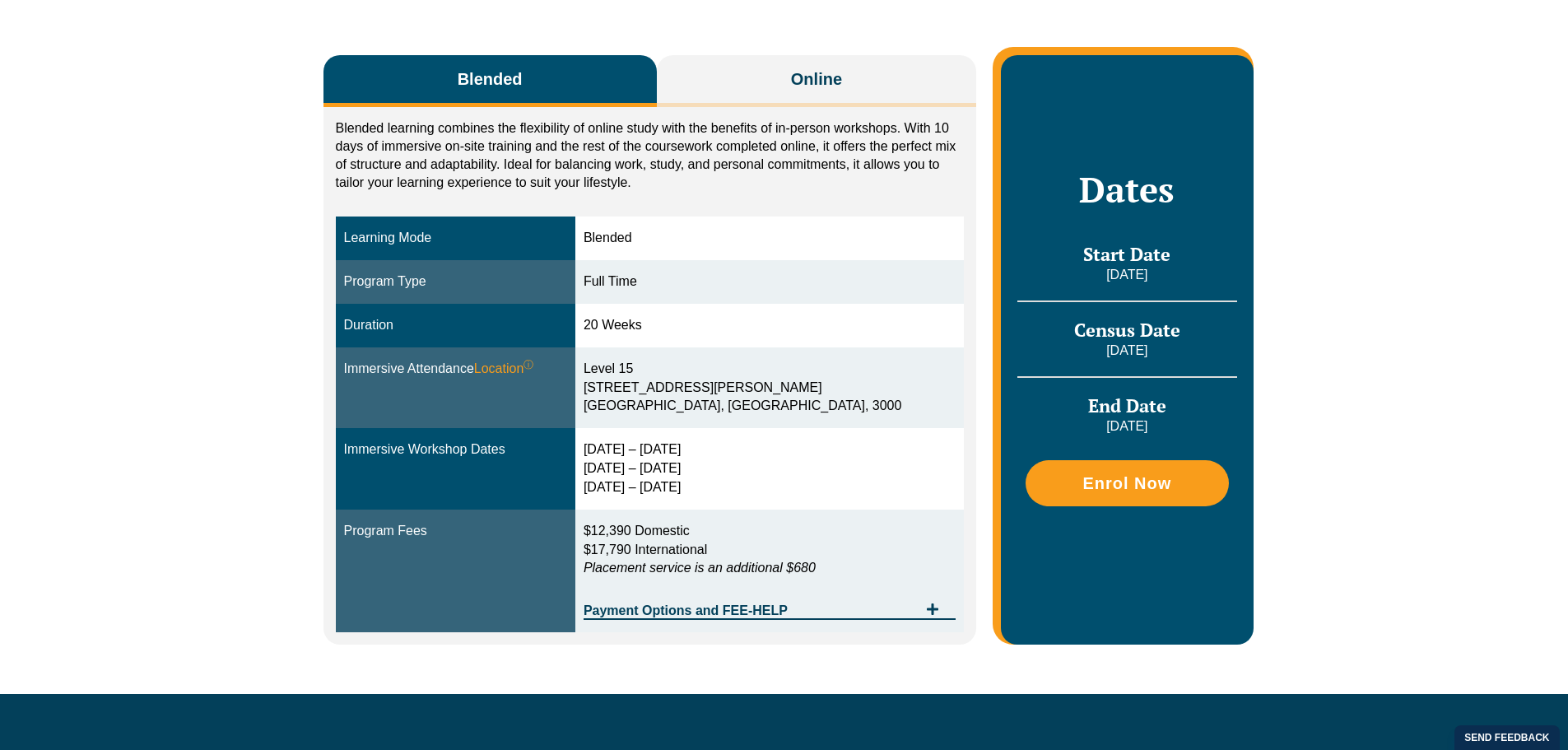
scroll to position [329, 0]
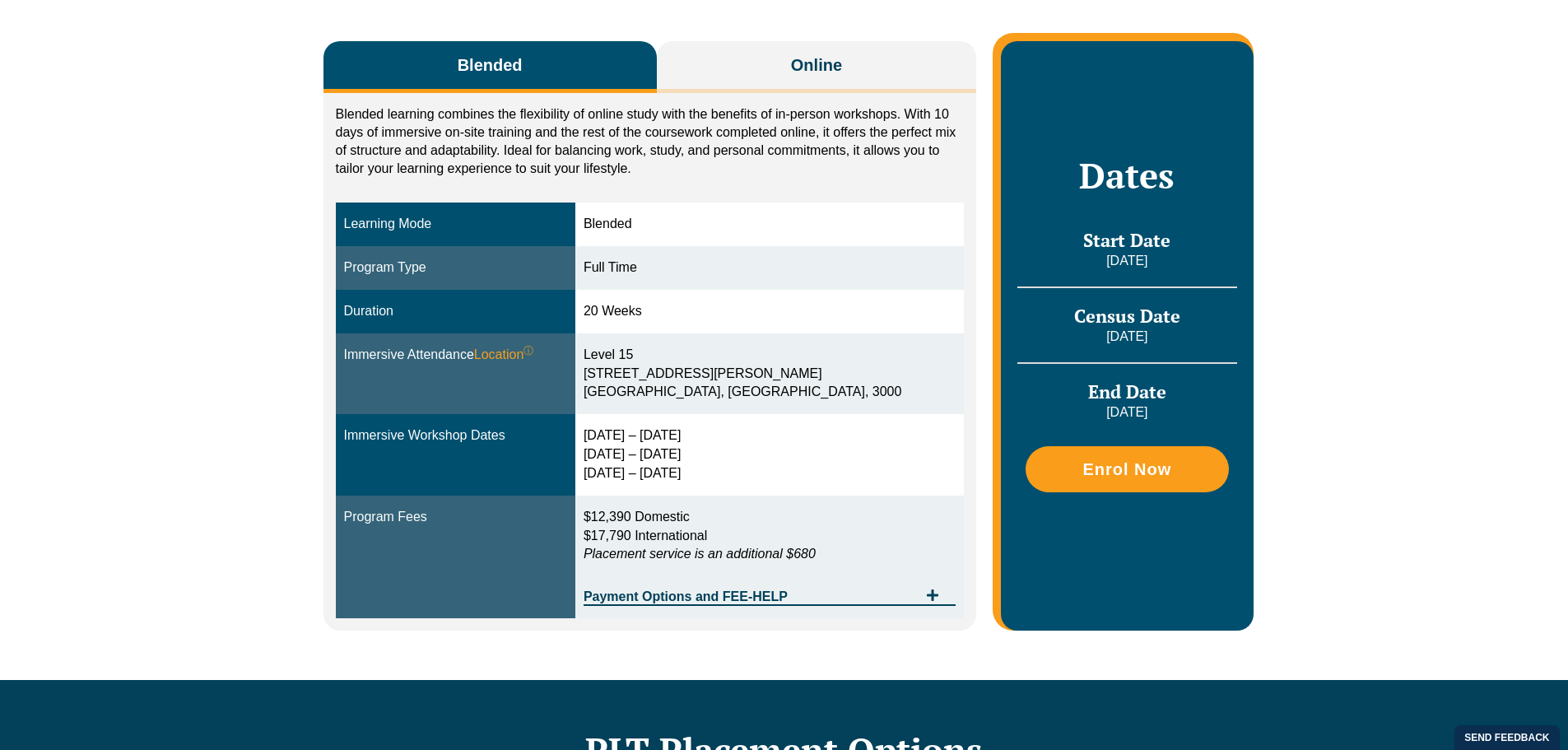
click at [746, 480] on td "[DATE] – [DATE] [DATE] – [DATE] [DATE] – [DATE]" at bounding box center [769, 455] width 388 height 81
click at [742, 479] on div "29 Sep – 2 Oct 2025 9 – 11 Dec 2025 10 – 12 Feb 2026" at bounding box center [769, 455] width 372 height 57
drag, startPoint x: 755, startPoint y: 479, endPoint x: 726, endPoint y: 449, distance: 41.7
click at [600, 433] on tr "Immersive Workshop Dates 29 Sep – 2 Oct 2025 9 – 11 Dec 2025 10 – 12 Feb 2026" at bounding box center [650, 455] width 629 height 81
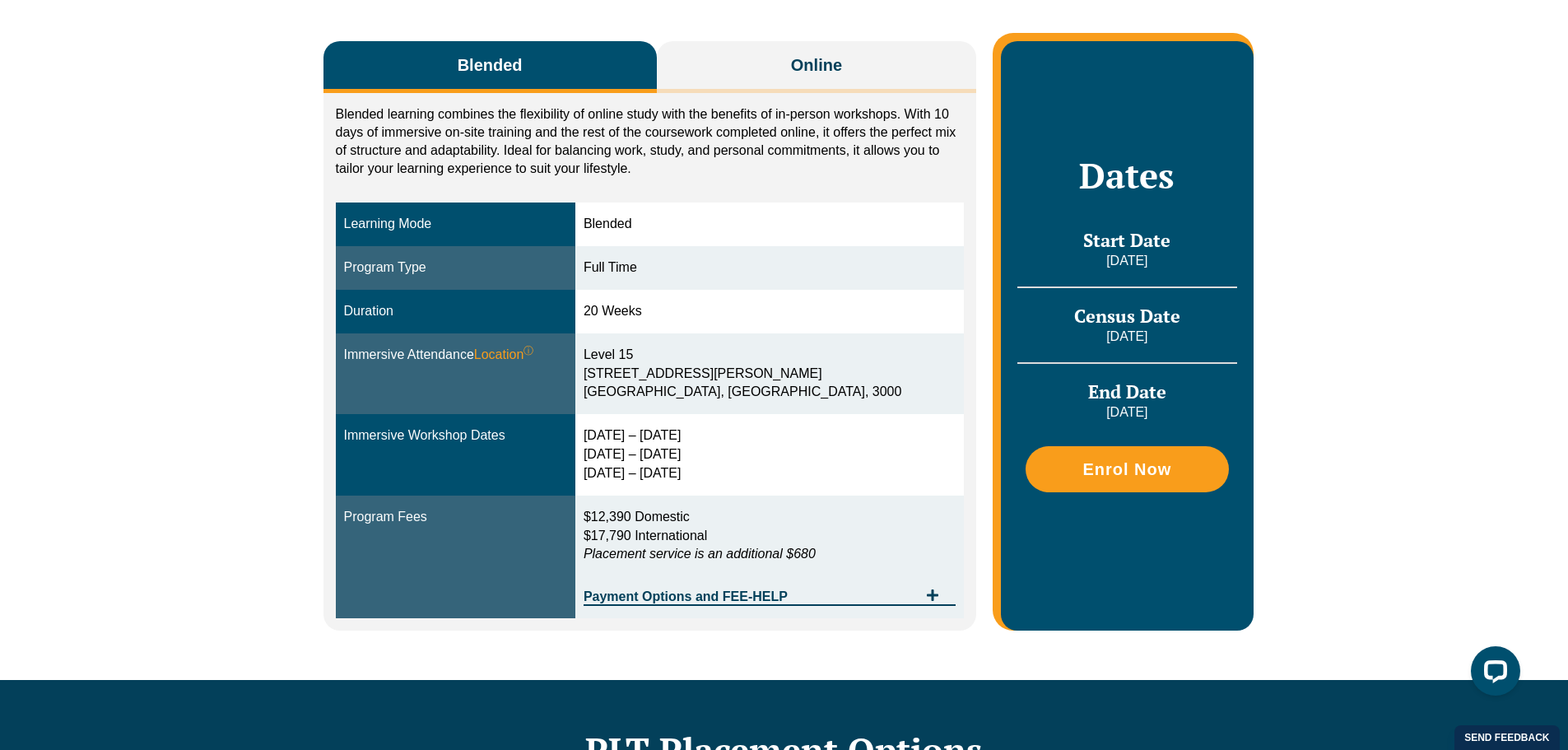
click at [727, 449] on div "29 Sep – 2 Oct 2025 9 – 11 Dec 2025 10 – 12 Feb 2026" at bounding box center [769, 455] width 372 height 57
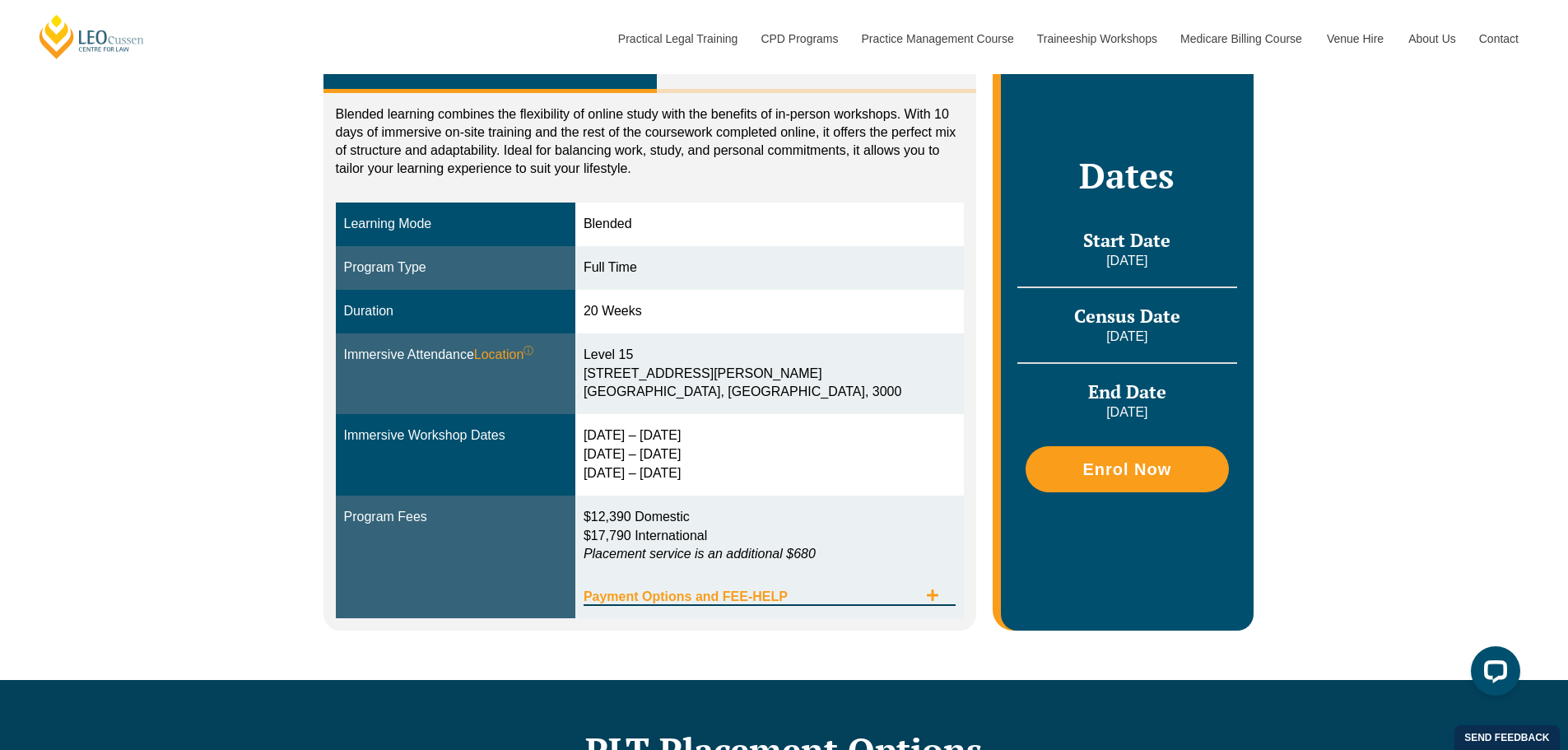
drag, startPoint x: 907, startPoint y: 595, endPoint x: 903, endPoint y: 604, distance: 9.8
click at [906, 597] on span "Payment Options and FEE-HELP" at bounding box center [750, 597] width 334 height 13
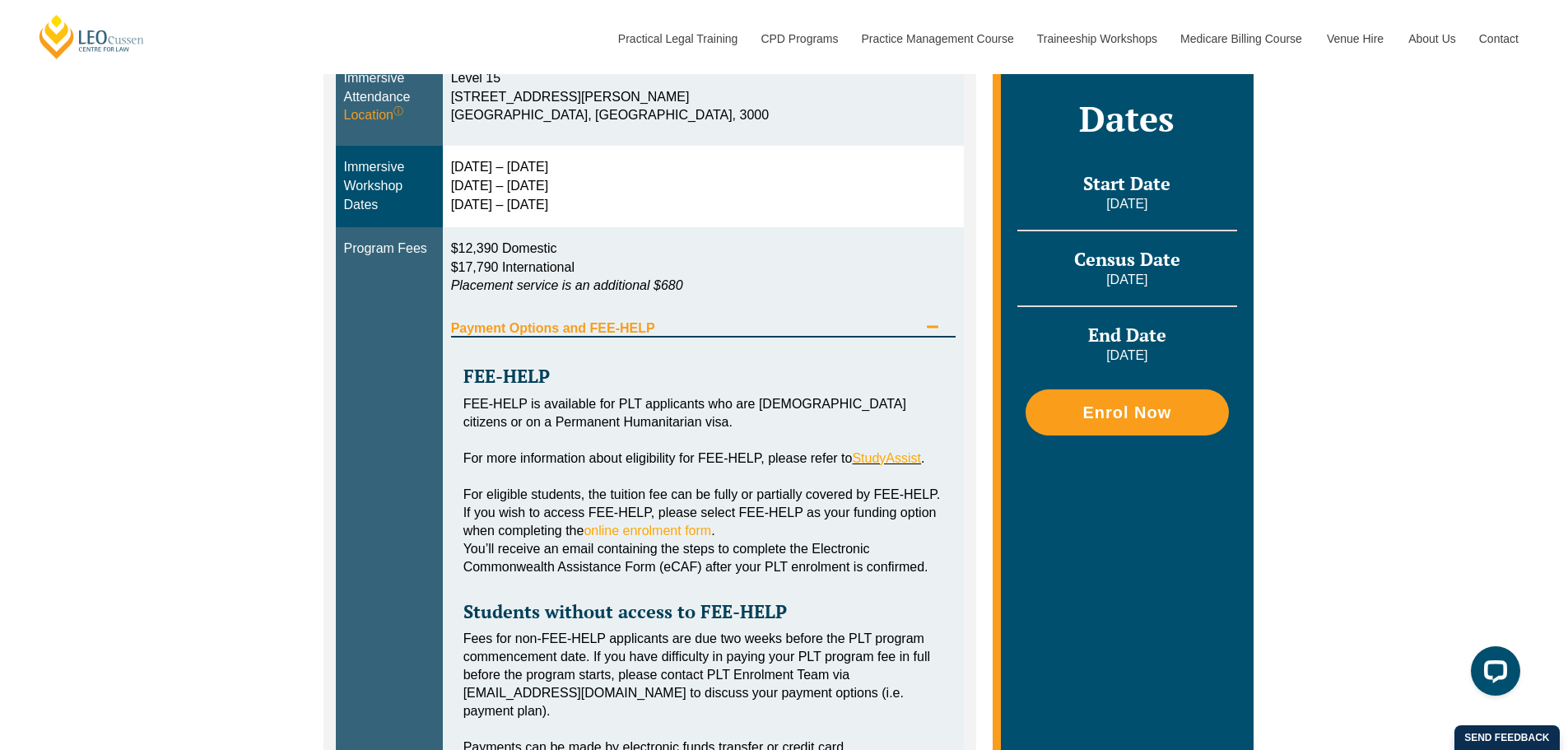
scroll to position [494, 0]
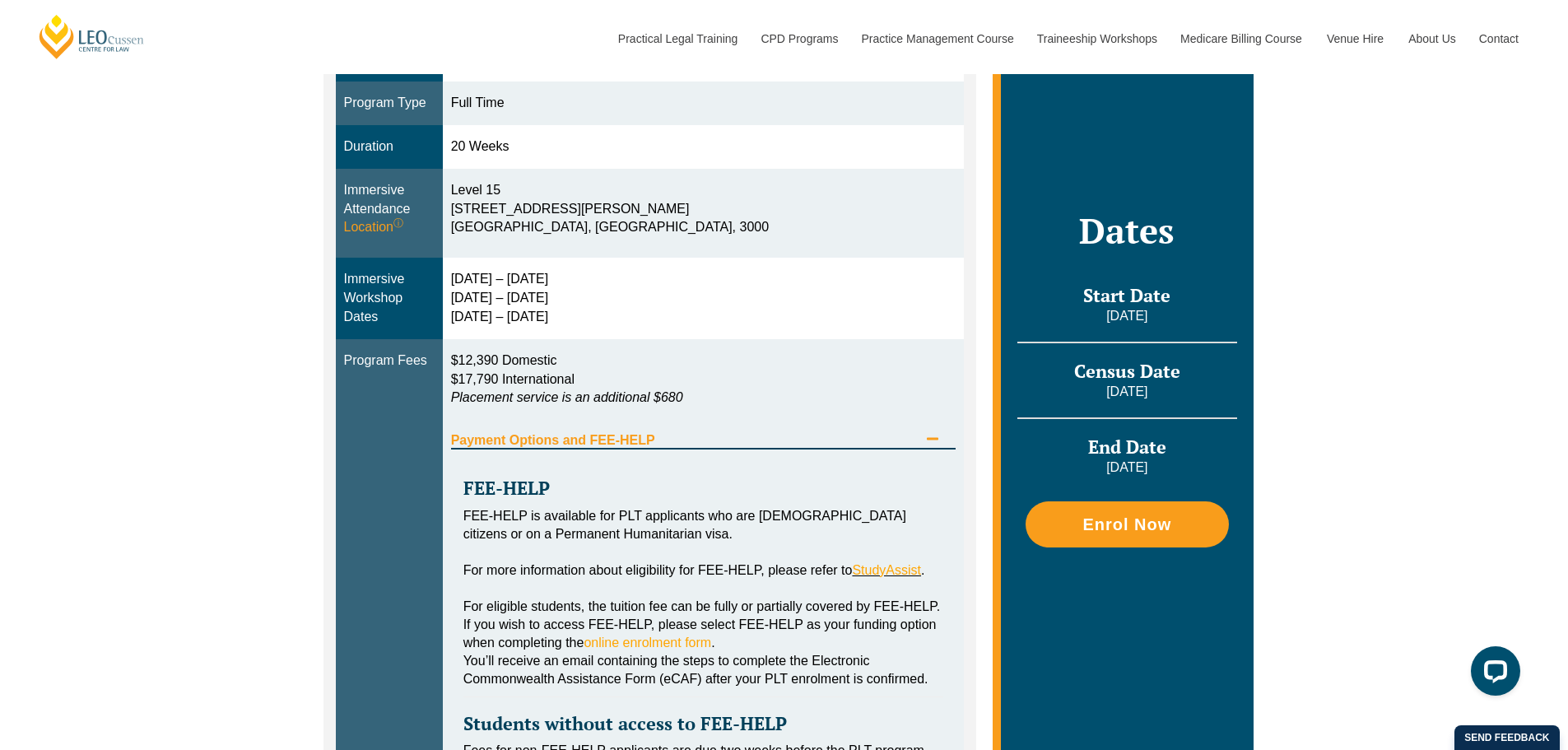
drag, startPoint x: 452, startPoint y: 272, endPoint x: 608, endPoint y: 327, distance: 165.4
click at [608, 327] on td "29 Sep – 2 Oct 2025 9 – 11 Dec 2025 10 – 12 Feb 2026" at bounding box center [703, 298] width 522 height 81
